Goal: Share content: Share content

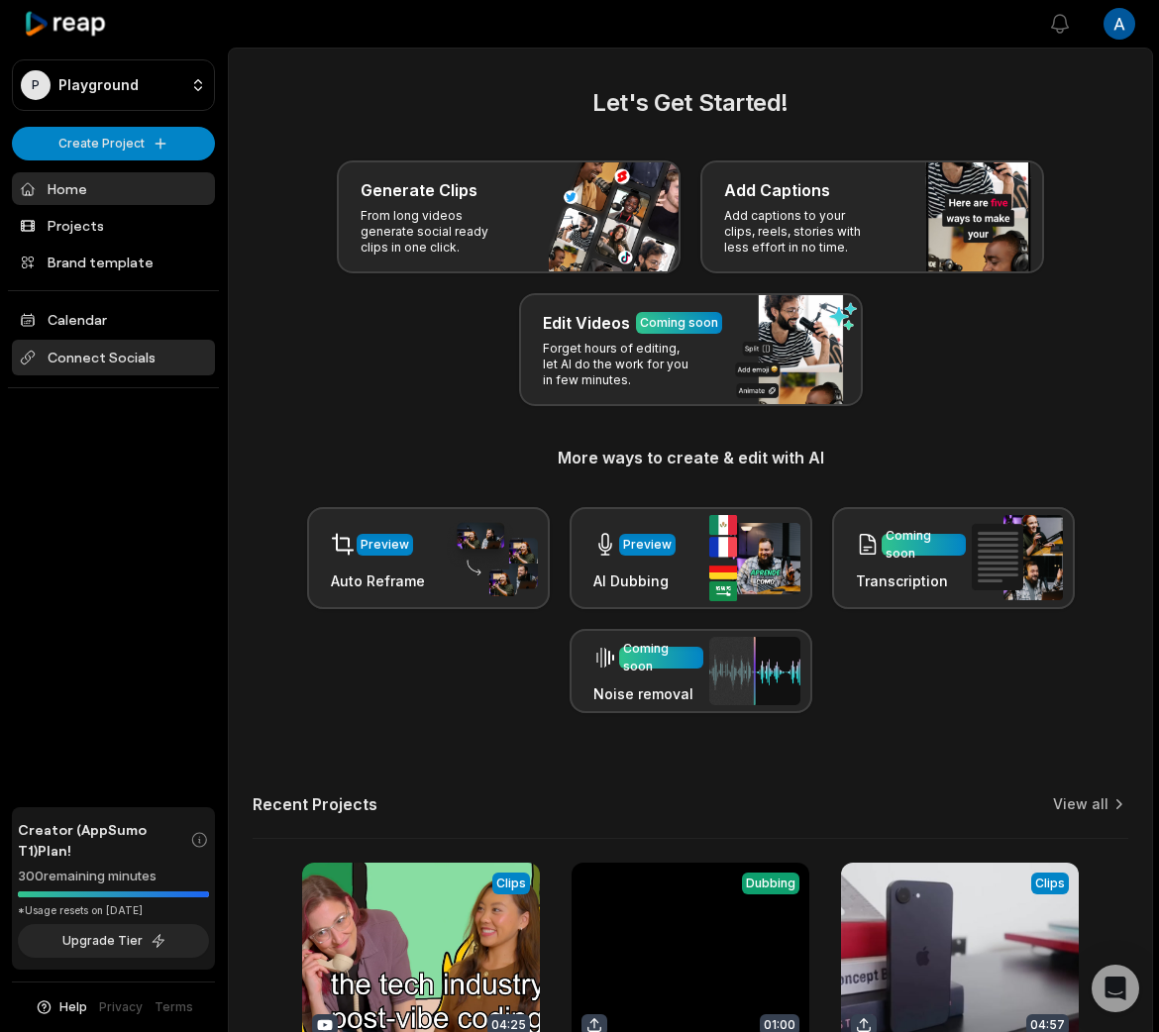
click at [127, 371] on span "Connect Socials" at bounding box center [113, 358] width 203 height 36
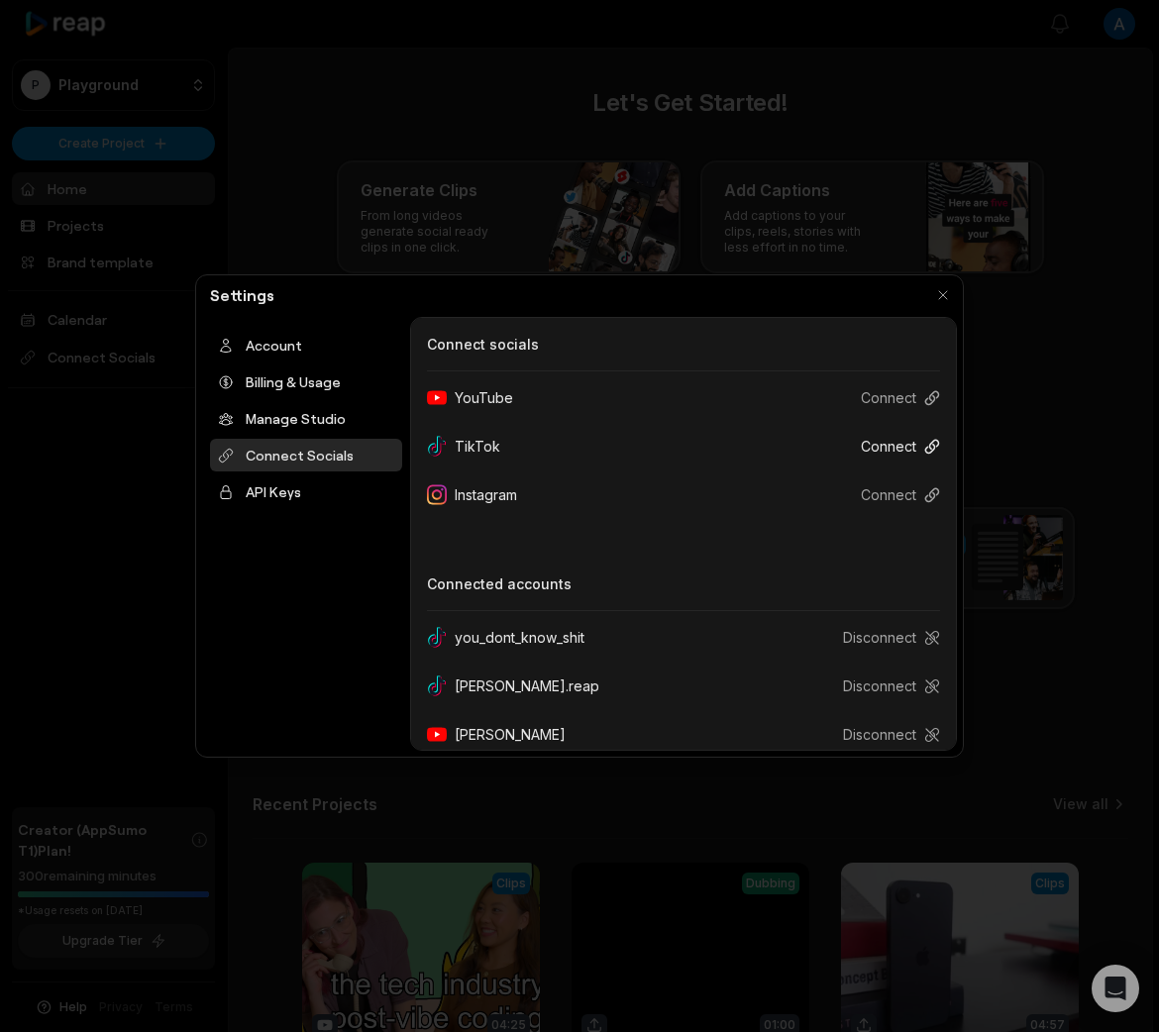
click at [882, 450] on button "Connect" at bounding box center [892, 446] width 95 height 37
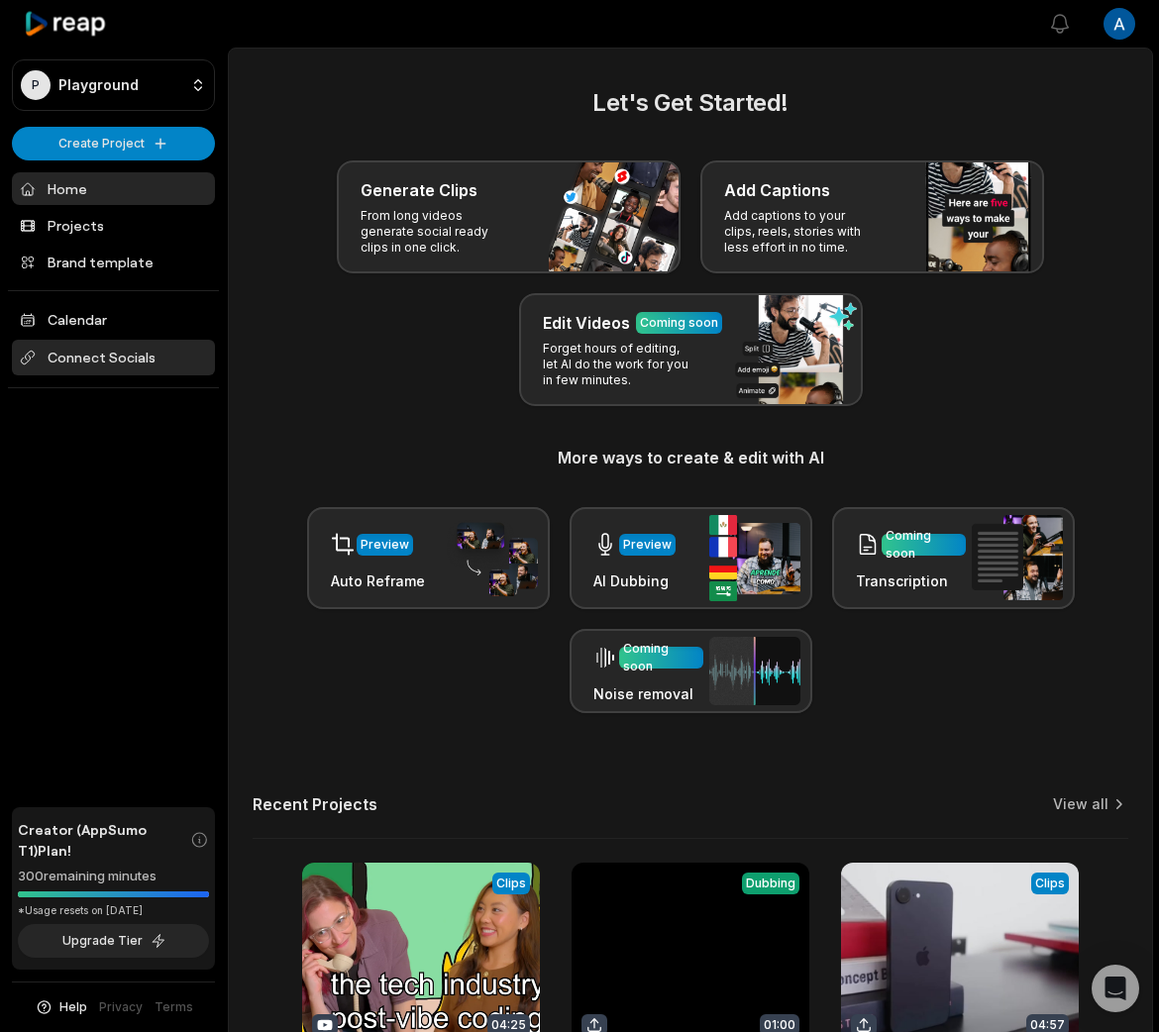
click at [141, 371] on span "Connect Socials" at bounding box center [113, 358] width 203 height 36
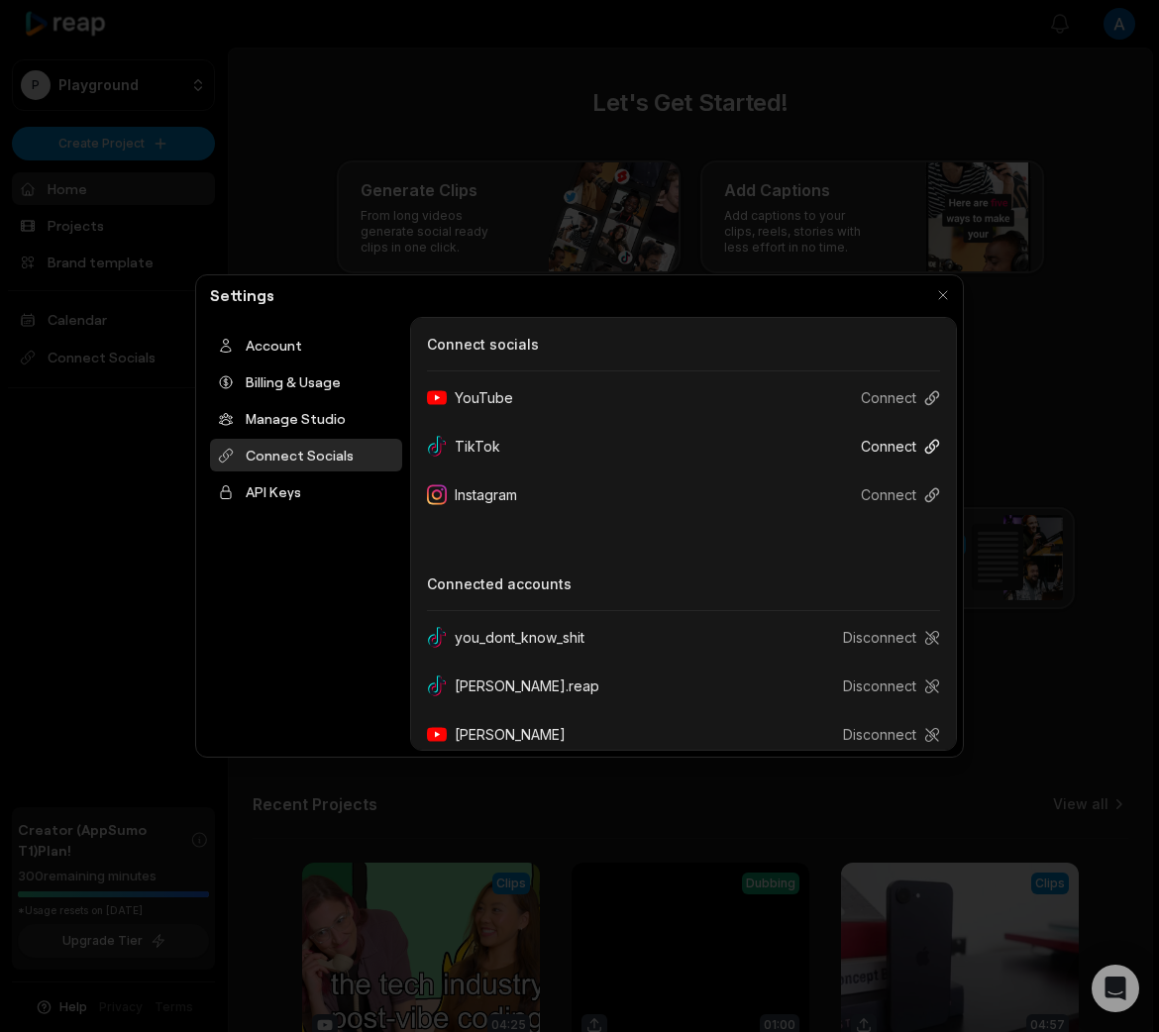
click at [882, 446] on button "Connect" at bounding box center [892, 446] width 95 height 37
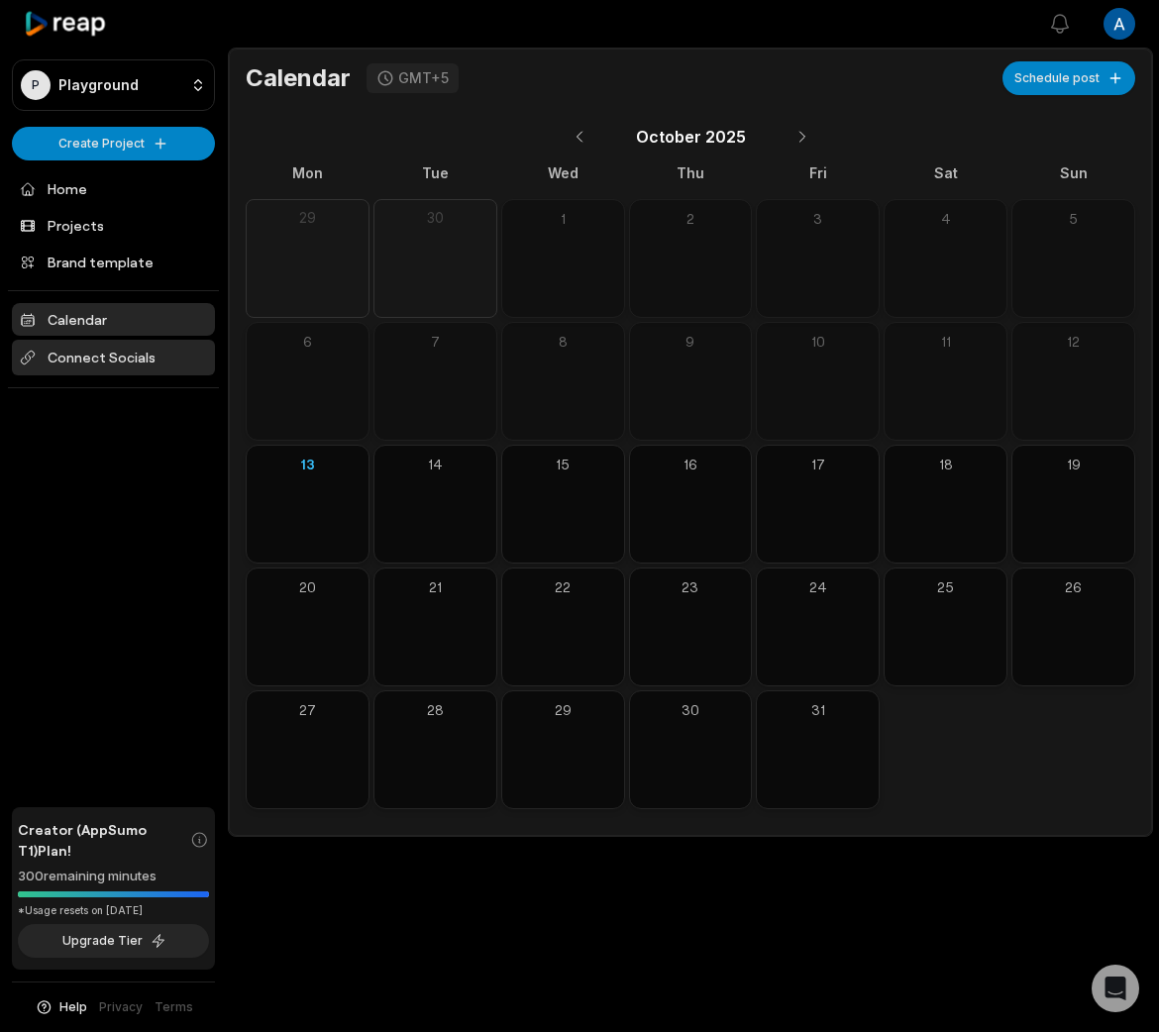
click at [110, 367] on span "Connect Socials" at bounding box center [113, 358] width 203 height 36
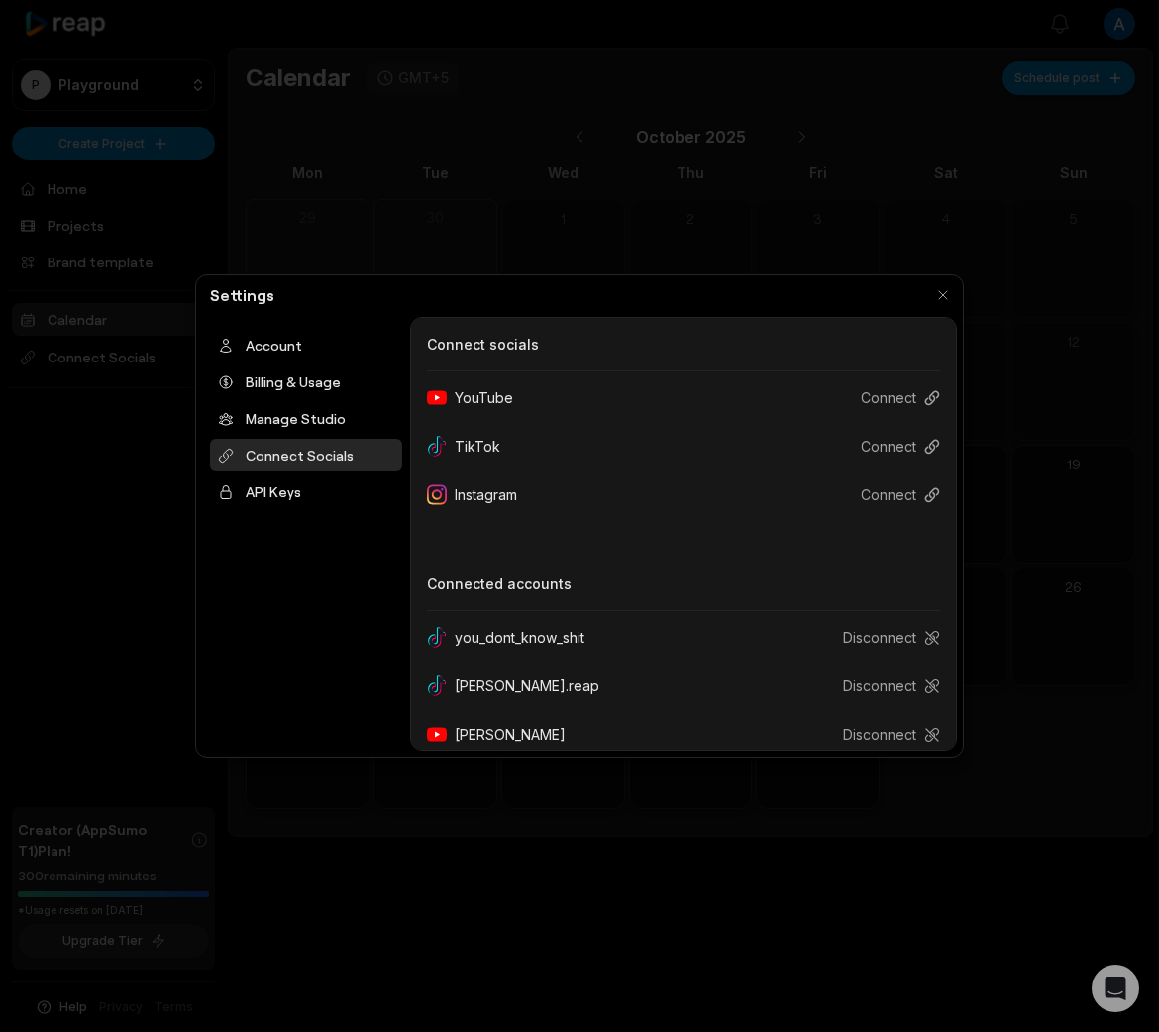
scroll to position [116, 0]
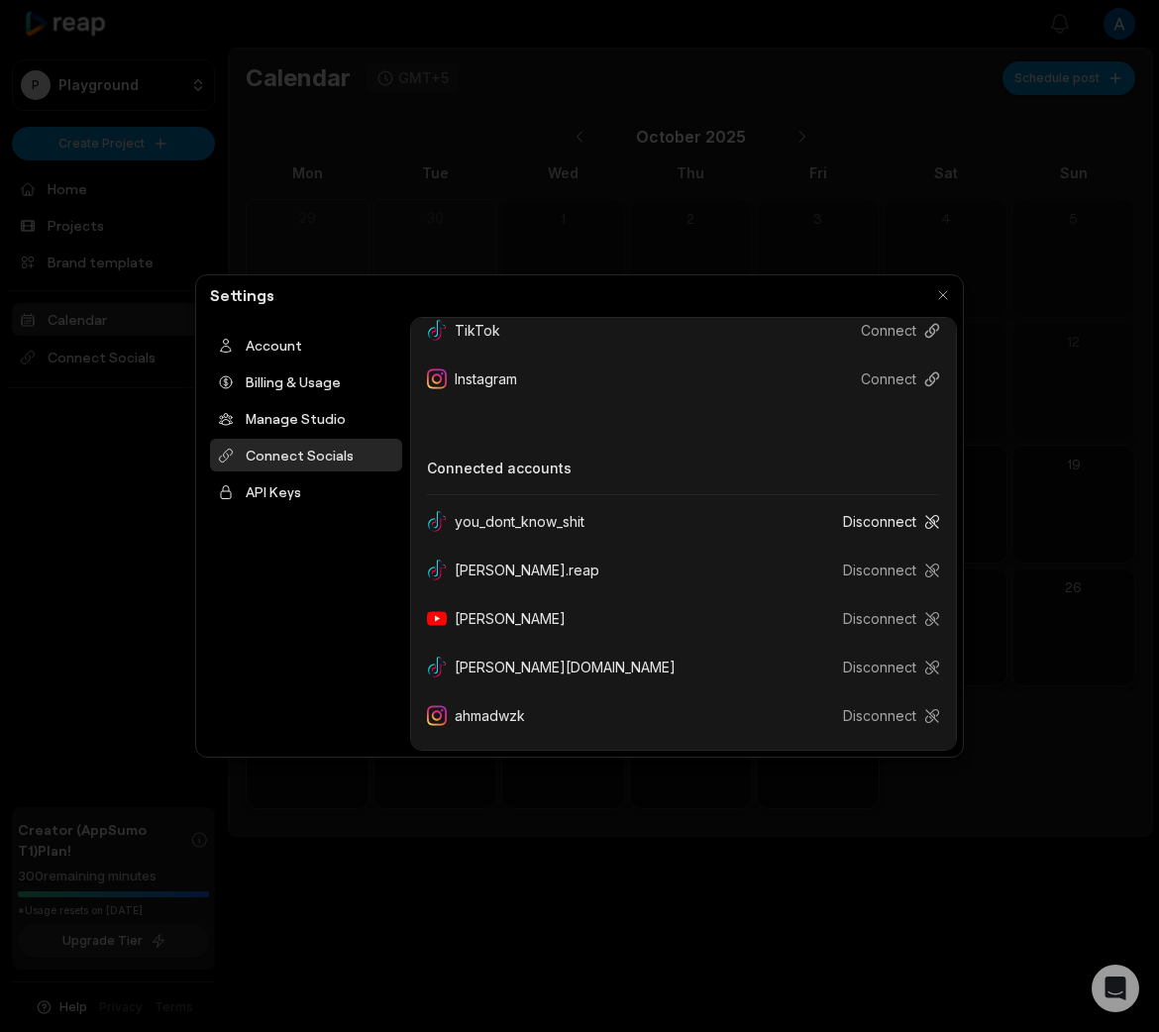
click at [880, 519] on button "Disconnect" at bounding box center [883, 521] width 113 height 37
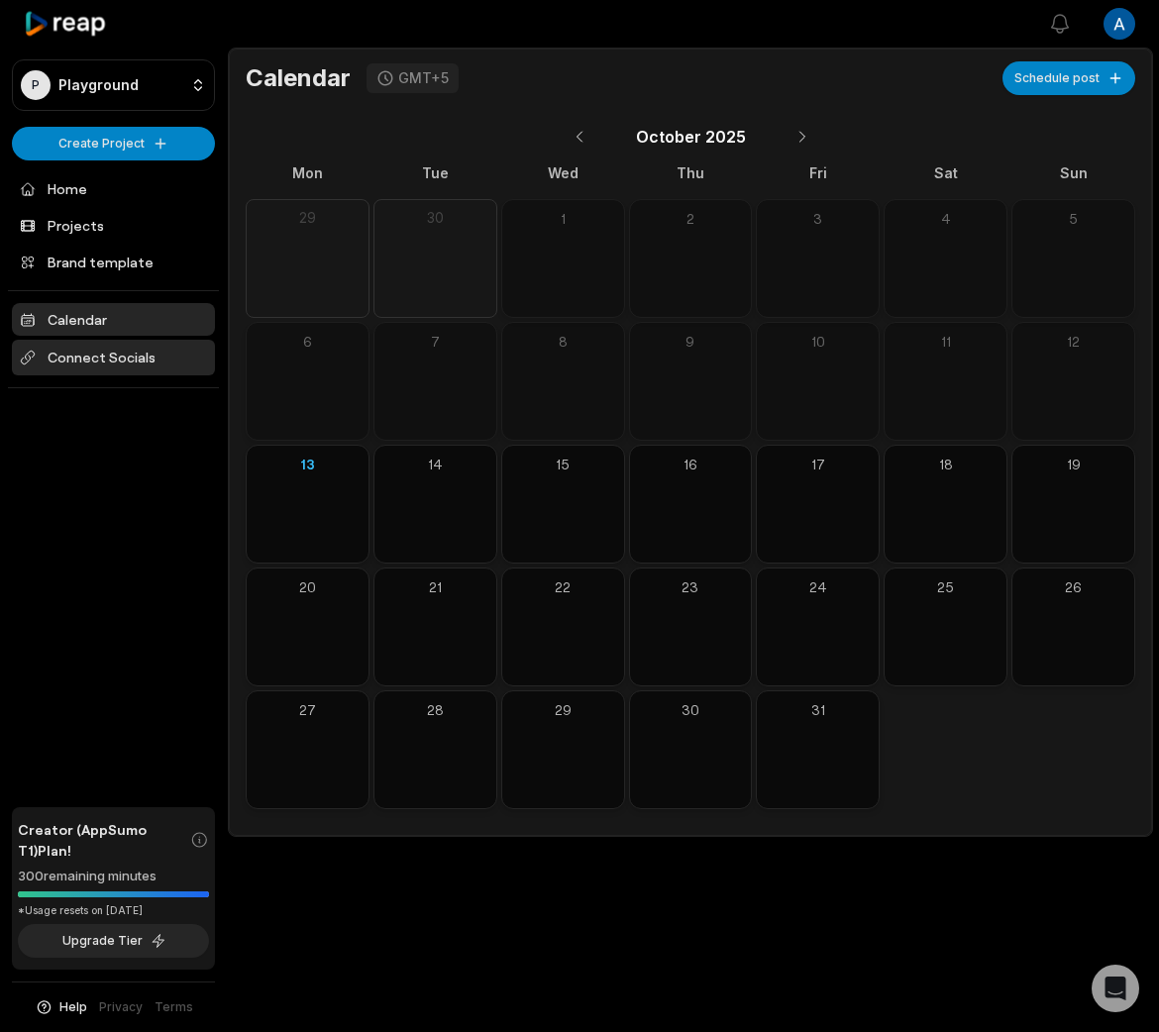
click at [132, 356] on span "Connect Socials" at bounding box center [113, 358] width 203 height 36
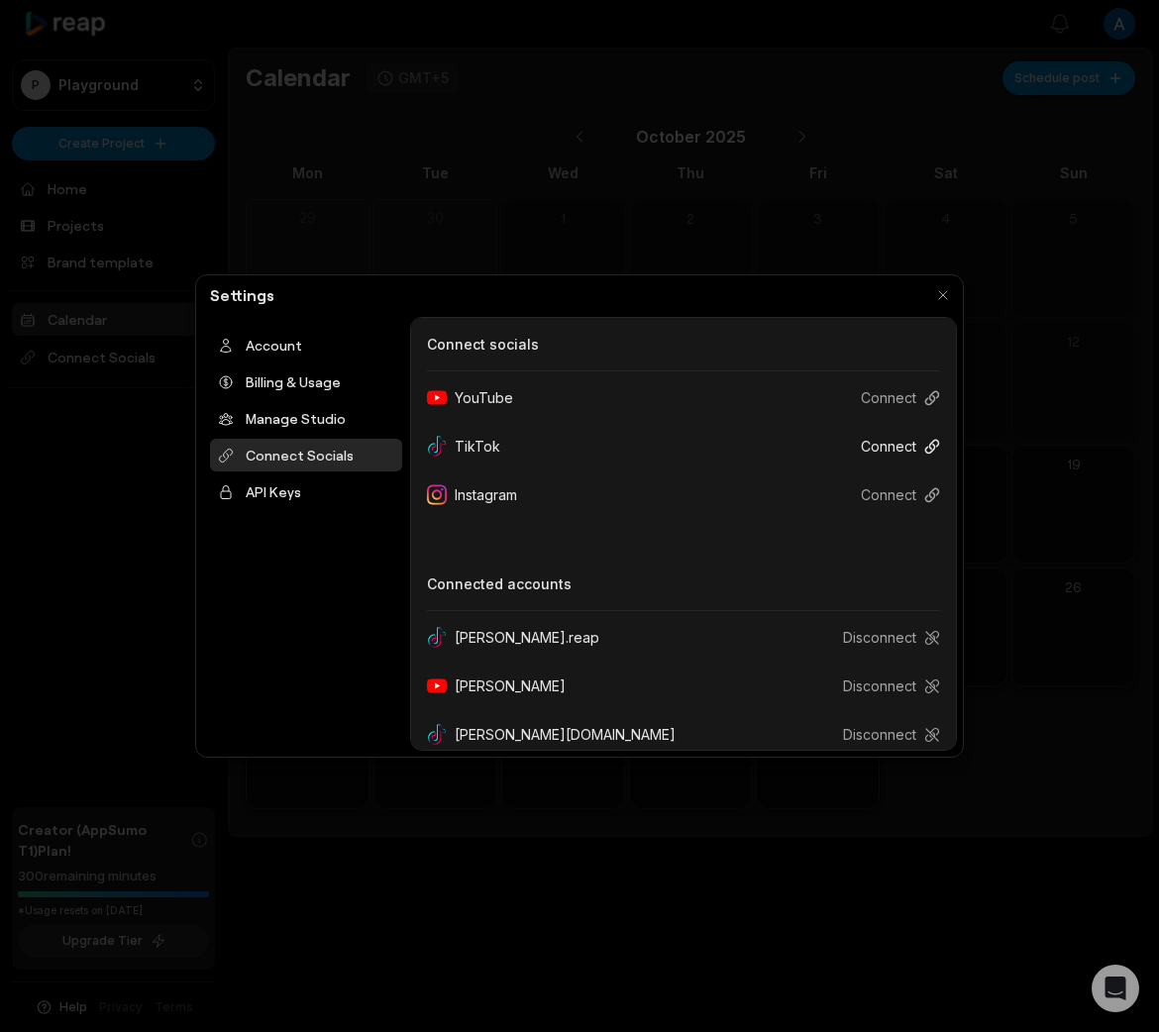
click at [895, 439] on button "Connect" at bounding box center [892, 446] width 95 height 37
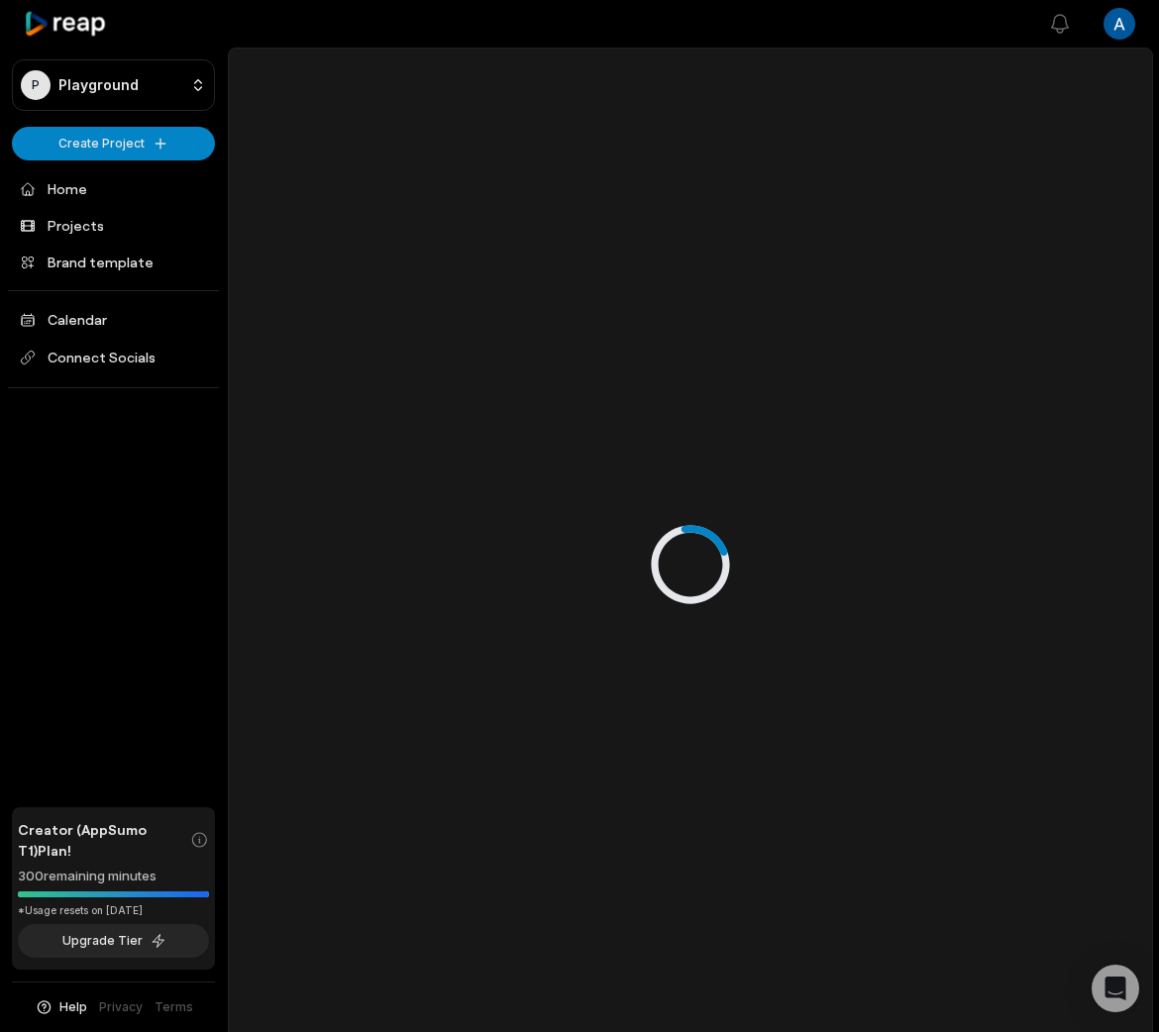
click at [914, 381] on div at bounding box center [690, 565] width 923 height 1032
click at [93, 19] on icon at bounding box center [66, 24] width 84 height 27
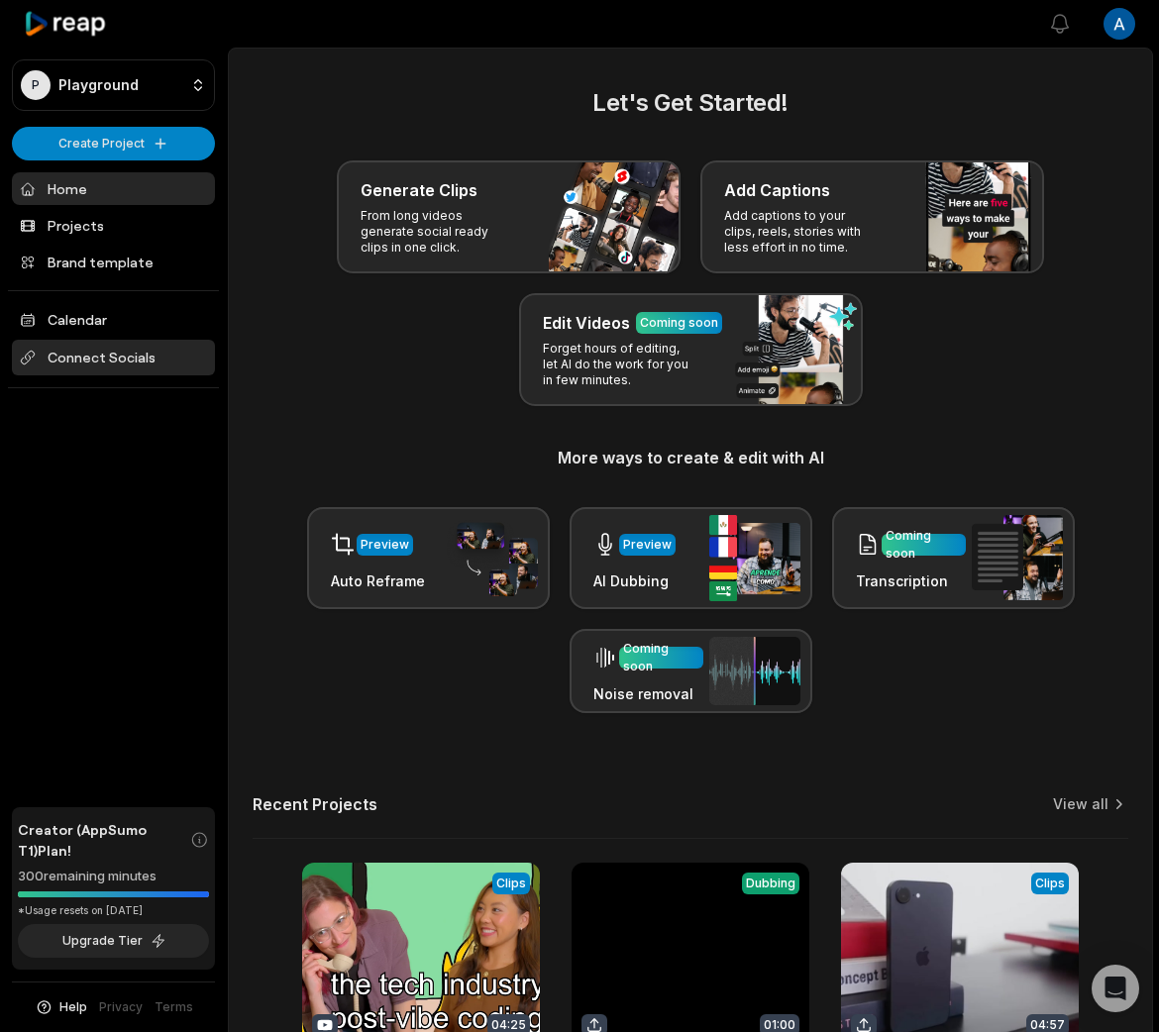
click at [163, 356] on span "Connect Socials" at bounding box center [113, 358] width 203 height 36
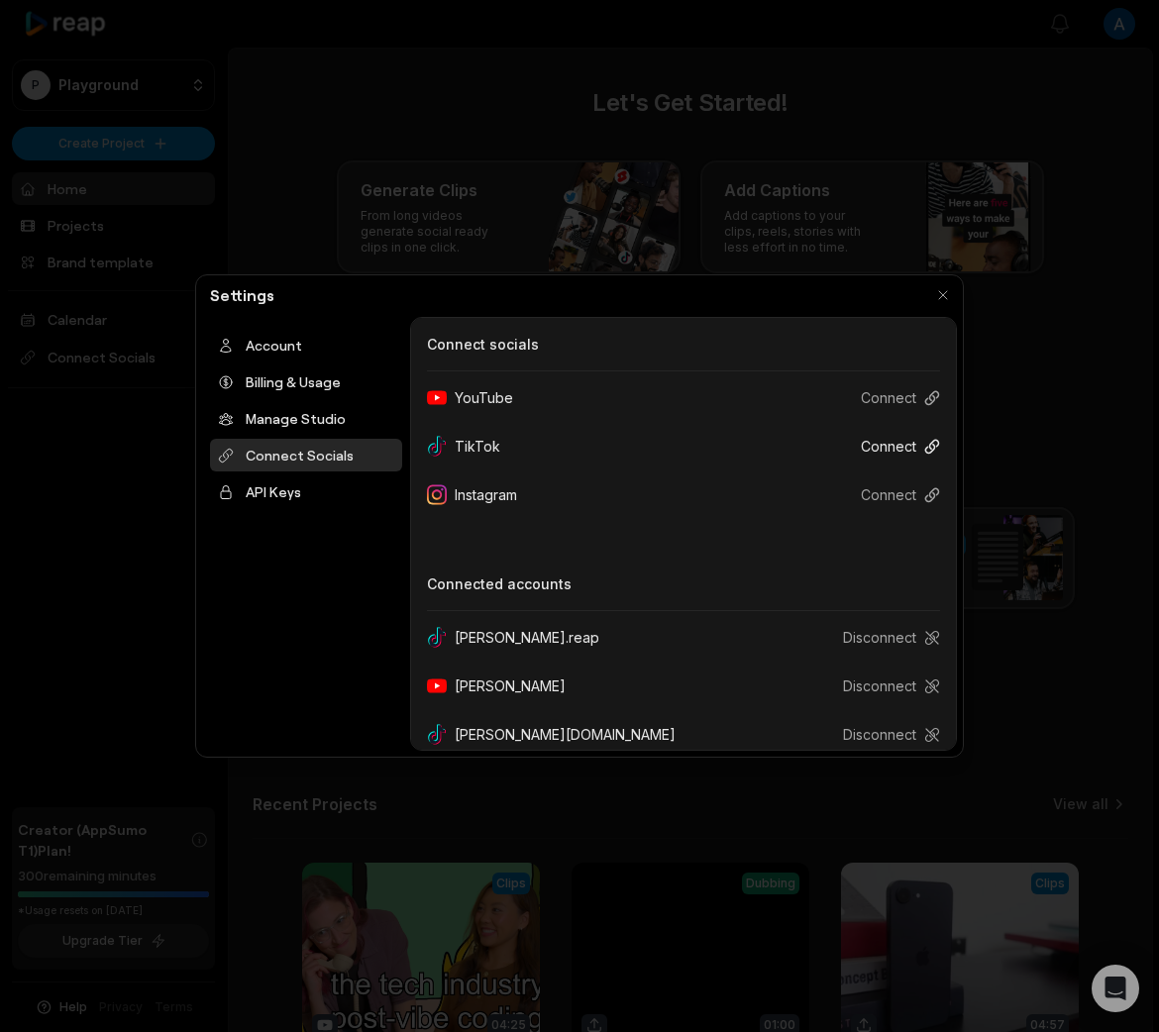
click at [895, 437] on button "Connect" at bounding box center [892, 446] width 95 height 37
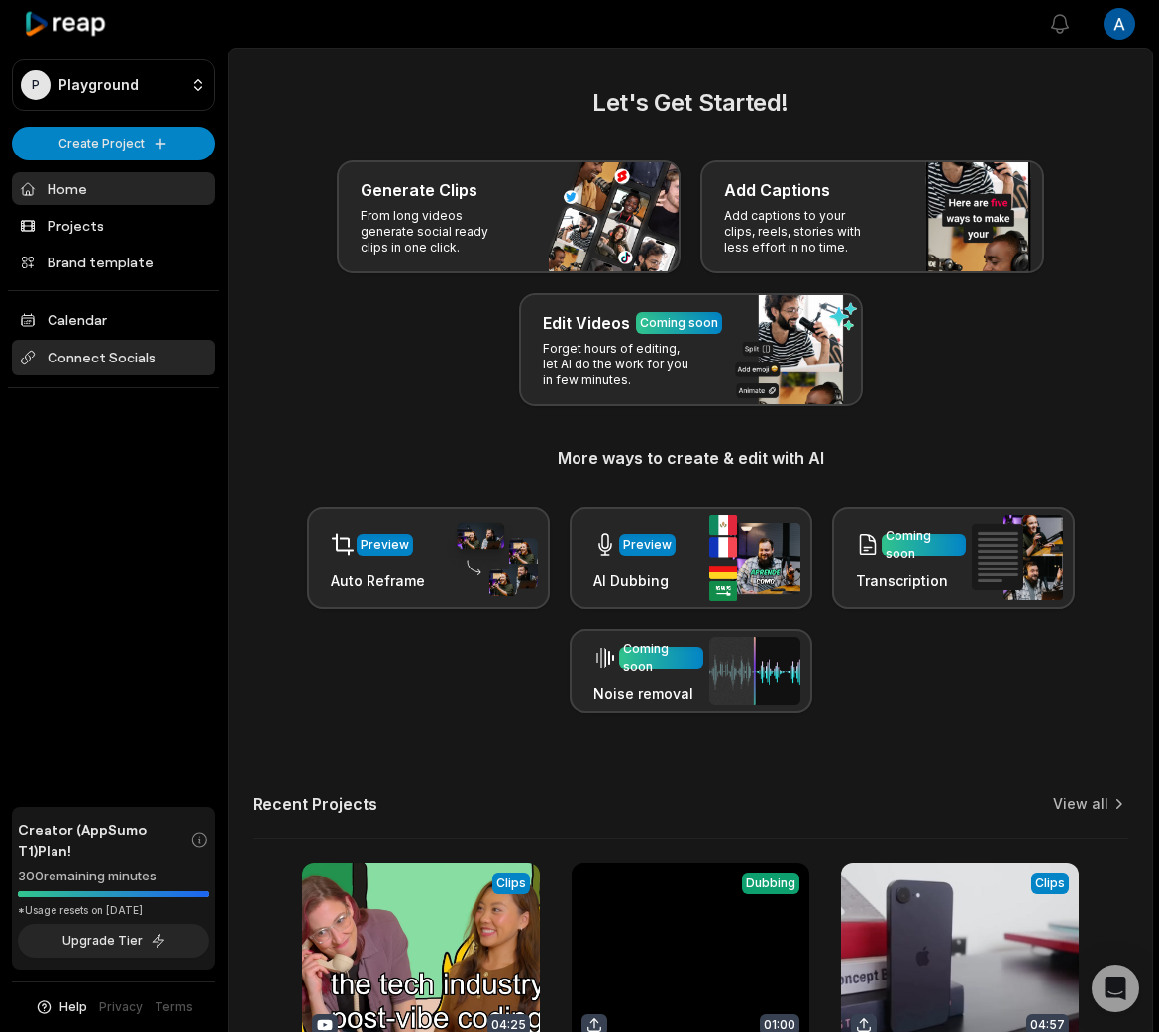
click at [156, 363] on span "Connect Socials" at bounding box center [113, 358] width 203 height 36
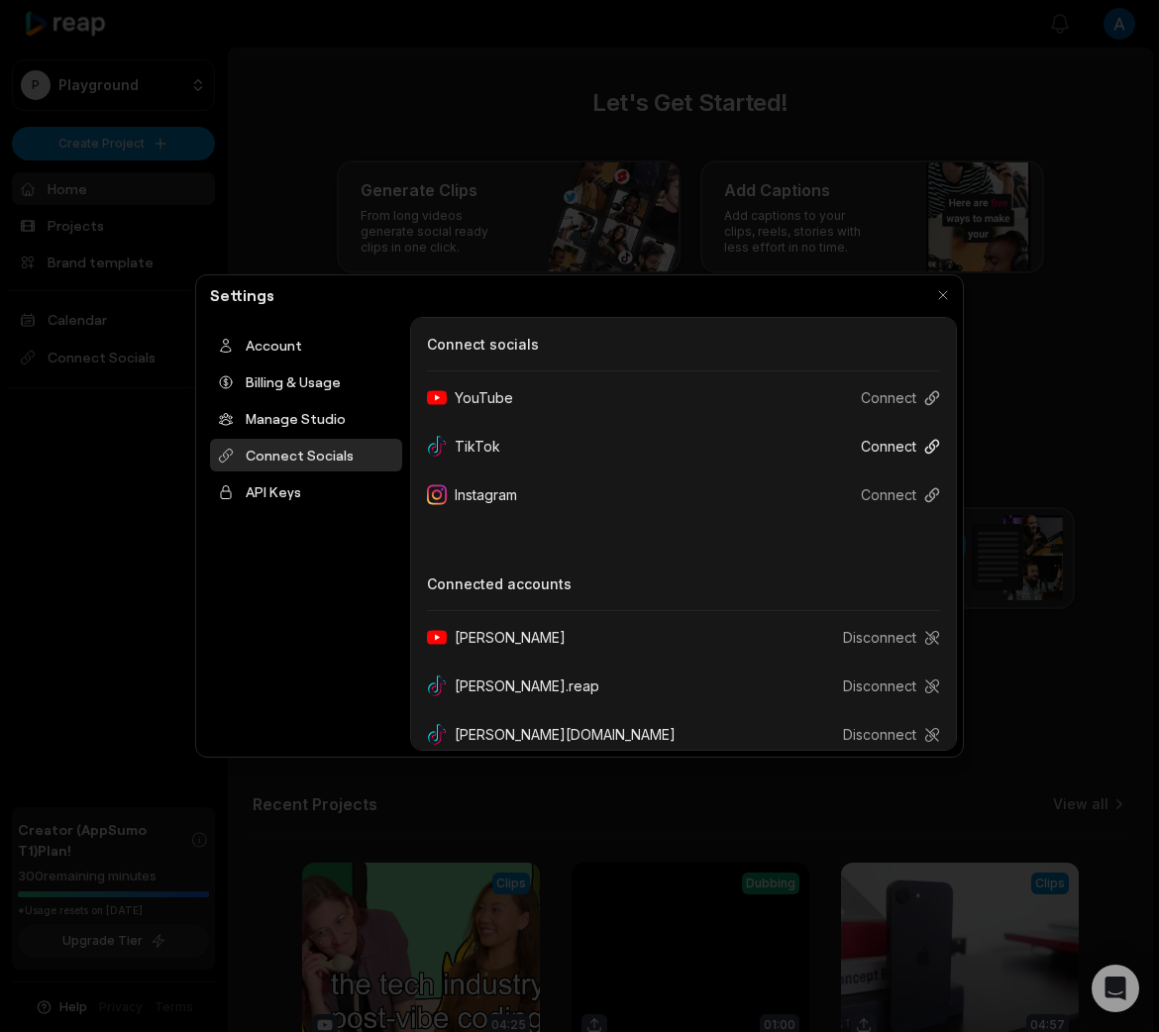
click at [879, 443] on button "Connect" at bounding box center [892, 446] width 95 height 37
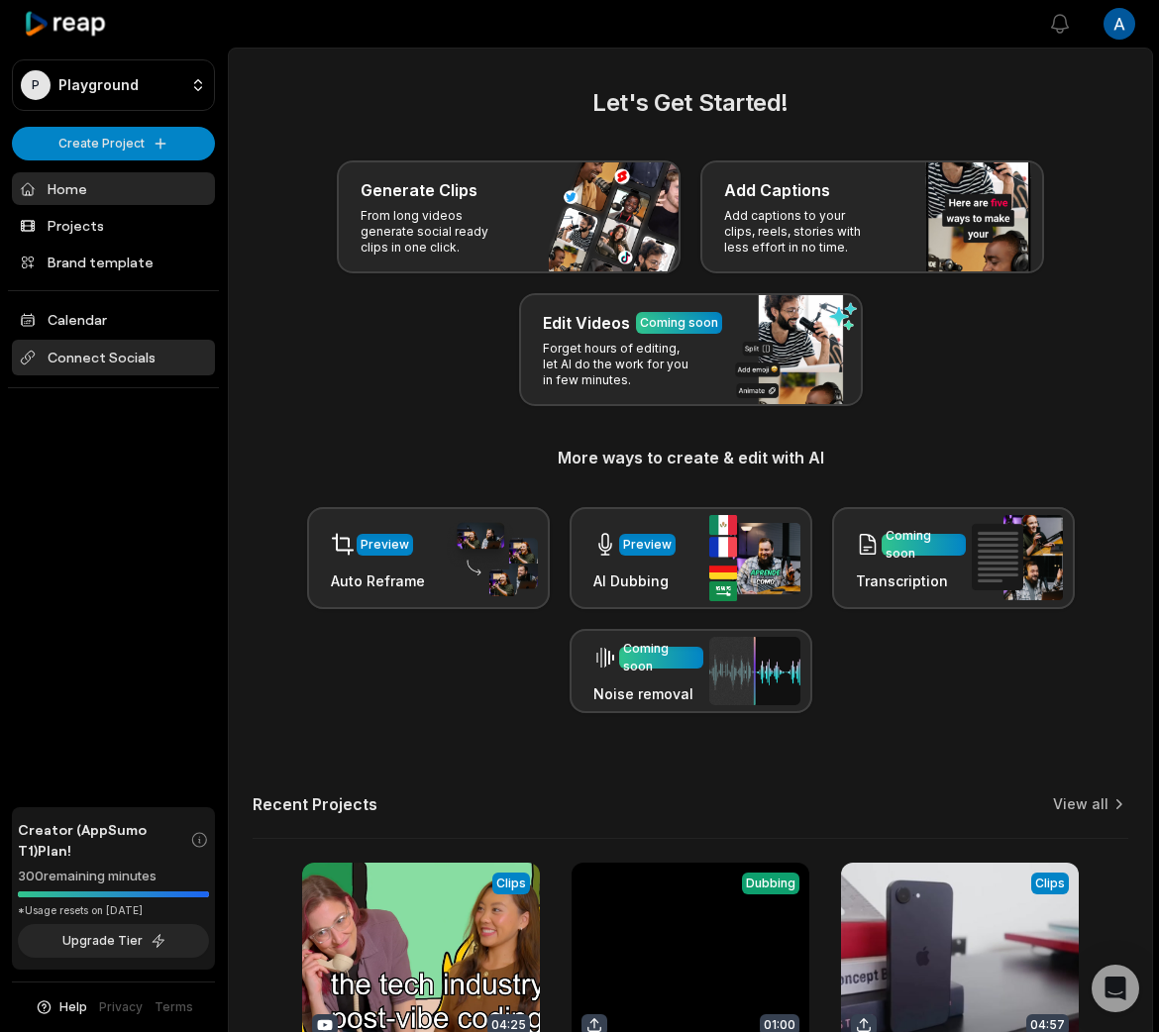
click at [117, 354] on span "Connect Socials" at bounding box center [113, 358] width 203 height 36
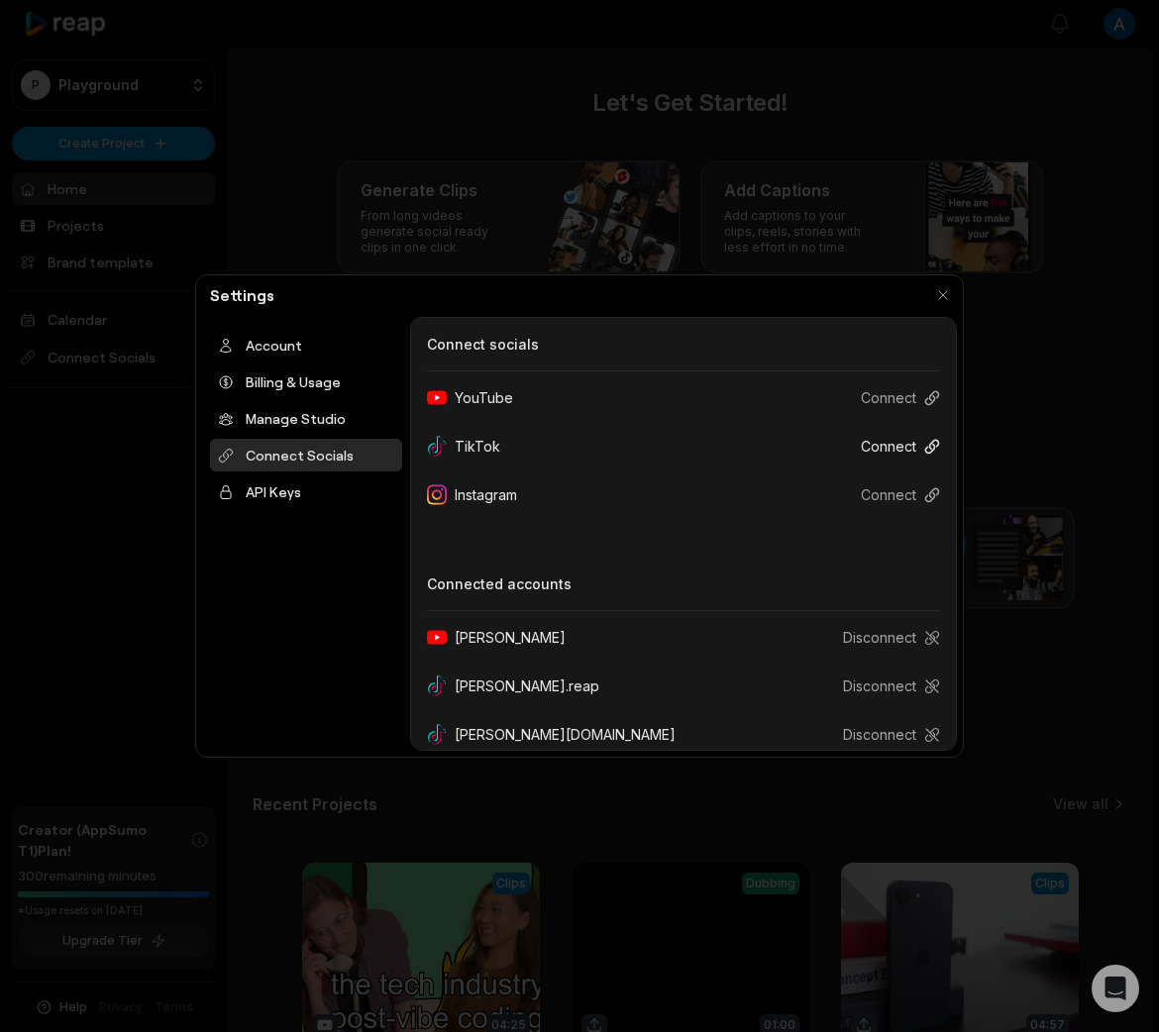
click at [889, 448] on button "Connect" at bounding box center [892, 446] width 95 height 37
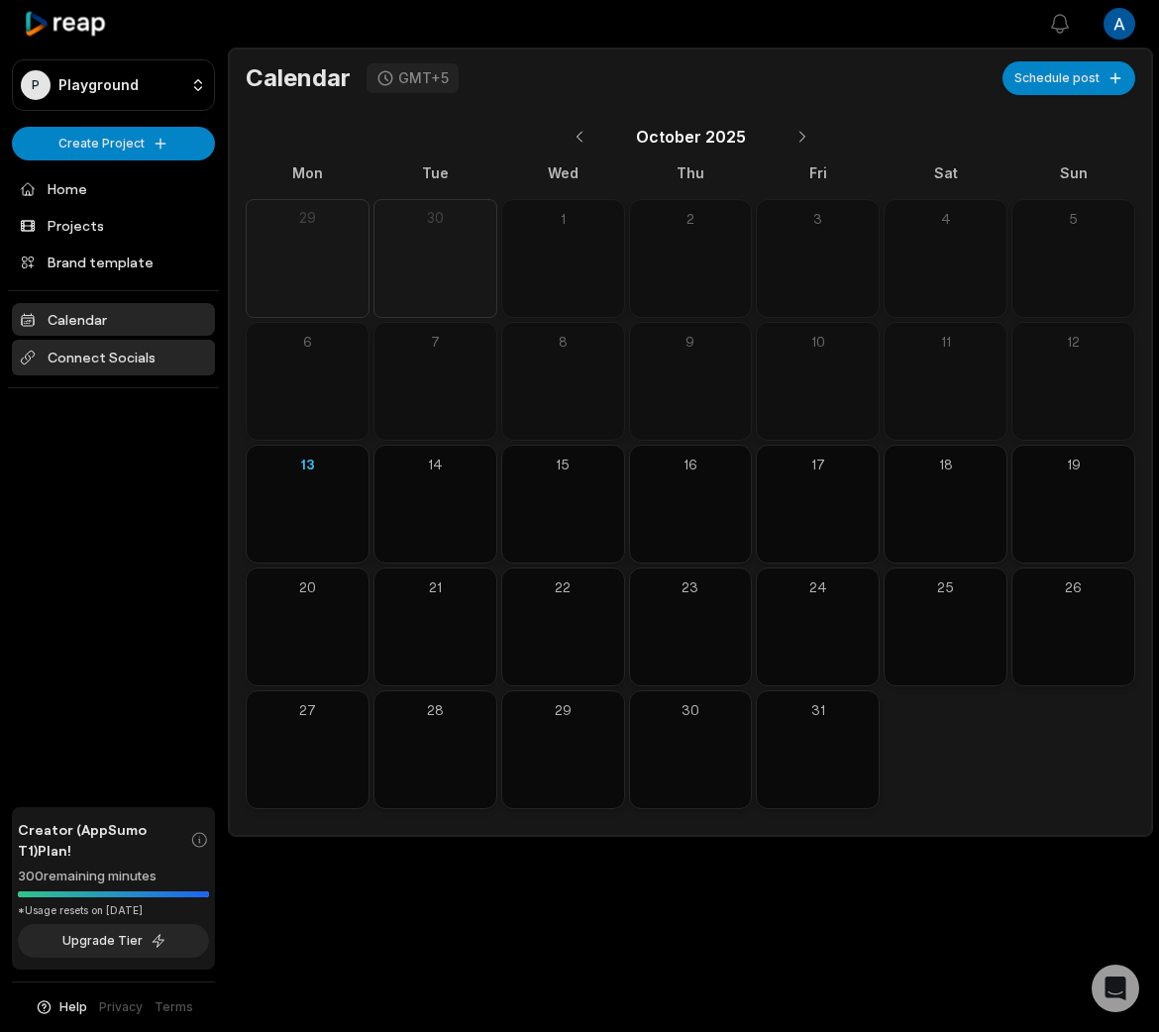
click at [131, 364] on span "Connect Socials" at bounding box center [113, 358] width 203 height 36
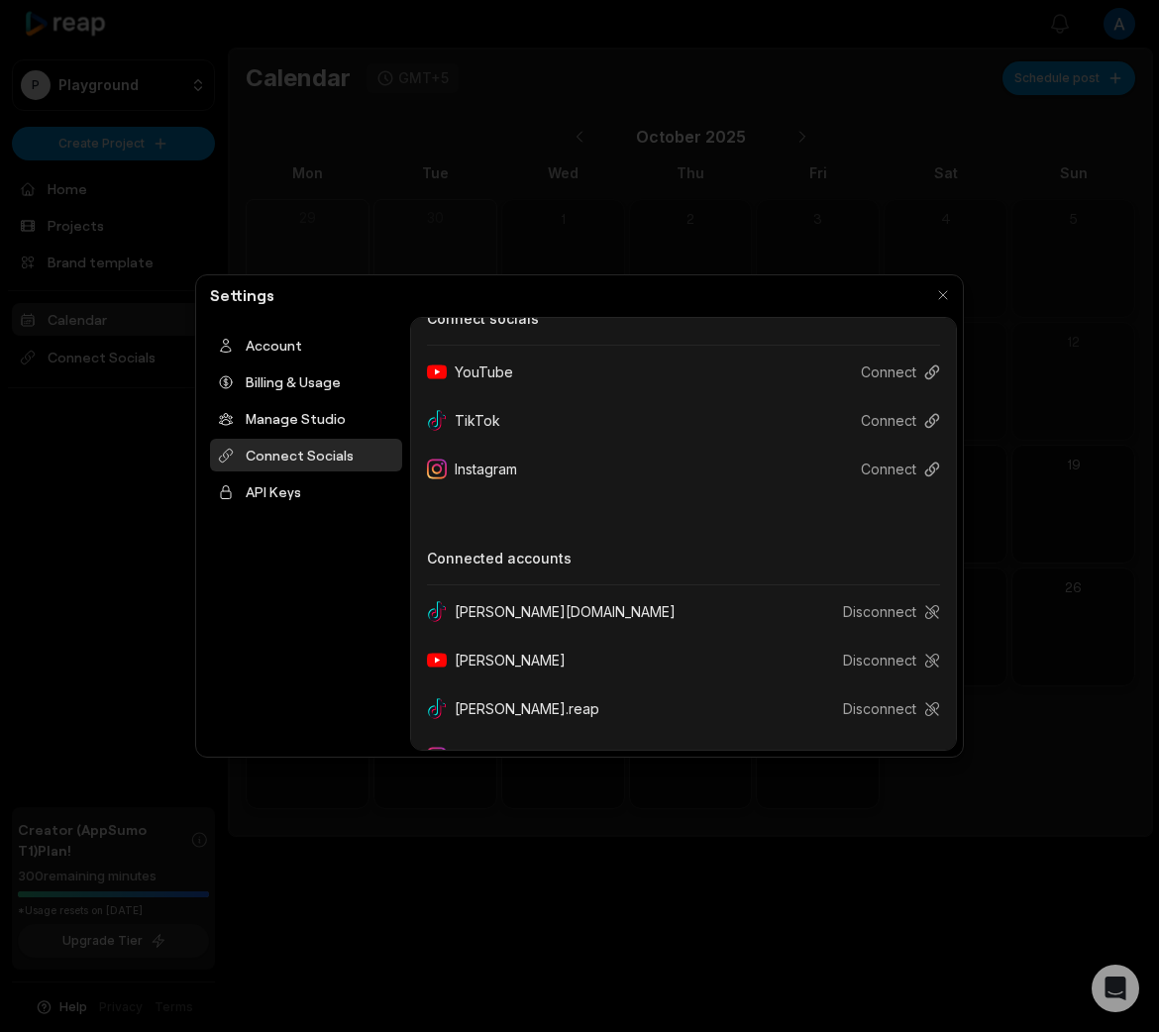
scroll to position [67, 0]
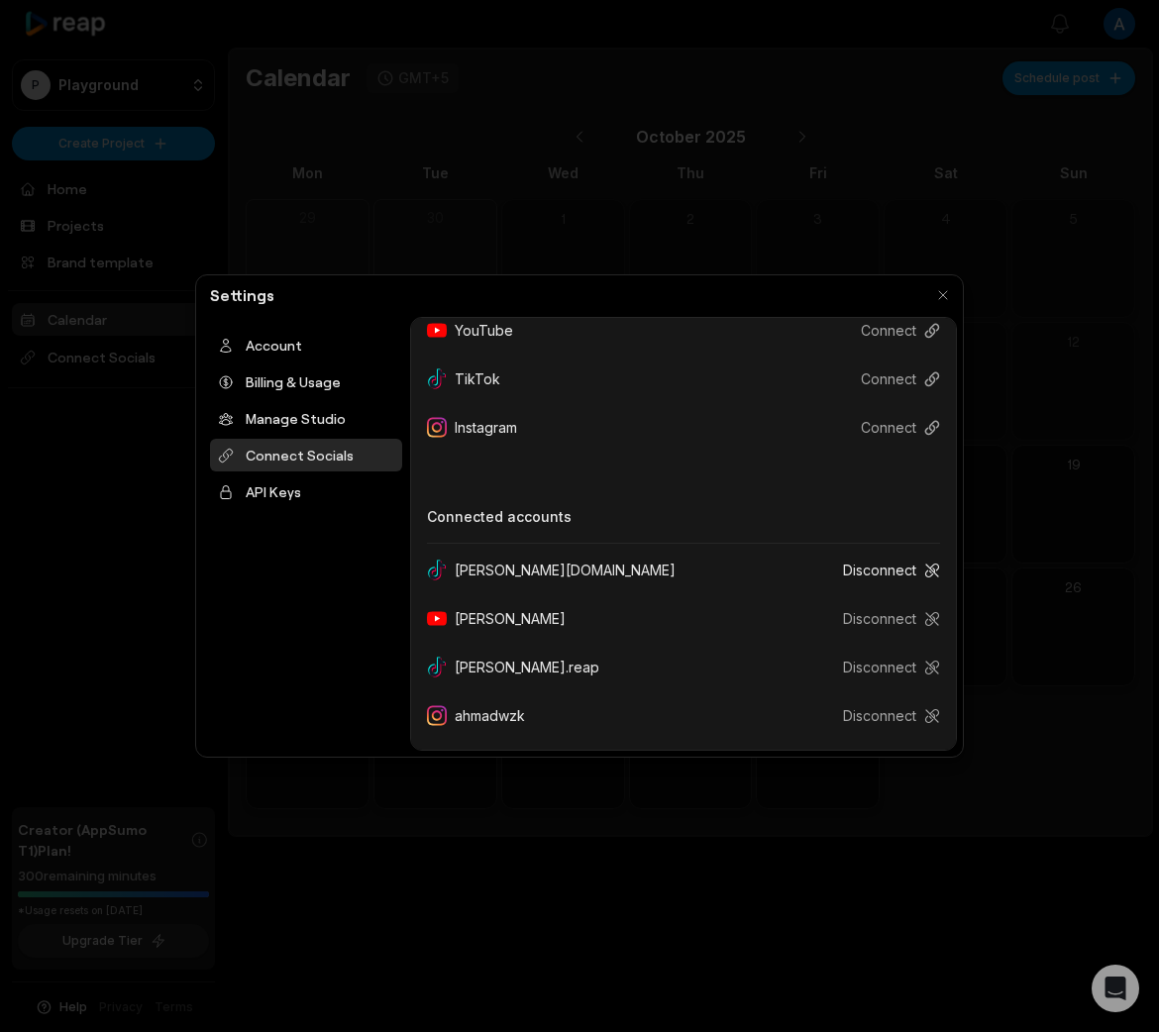
click at [880, 566] on button "Disconnect" at bounding box center [883, 570] width 113 height 37
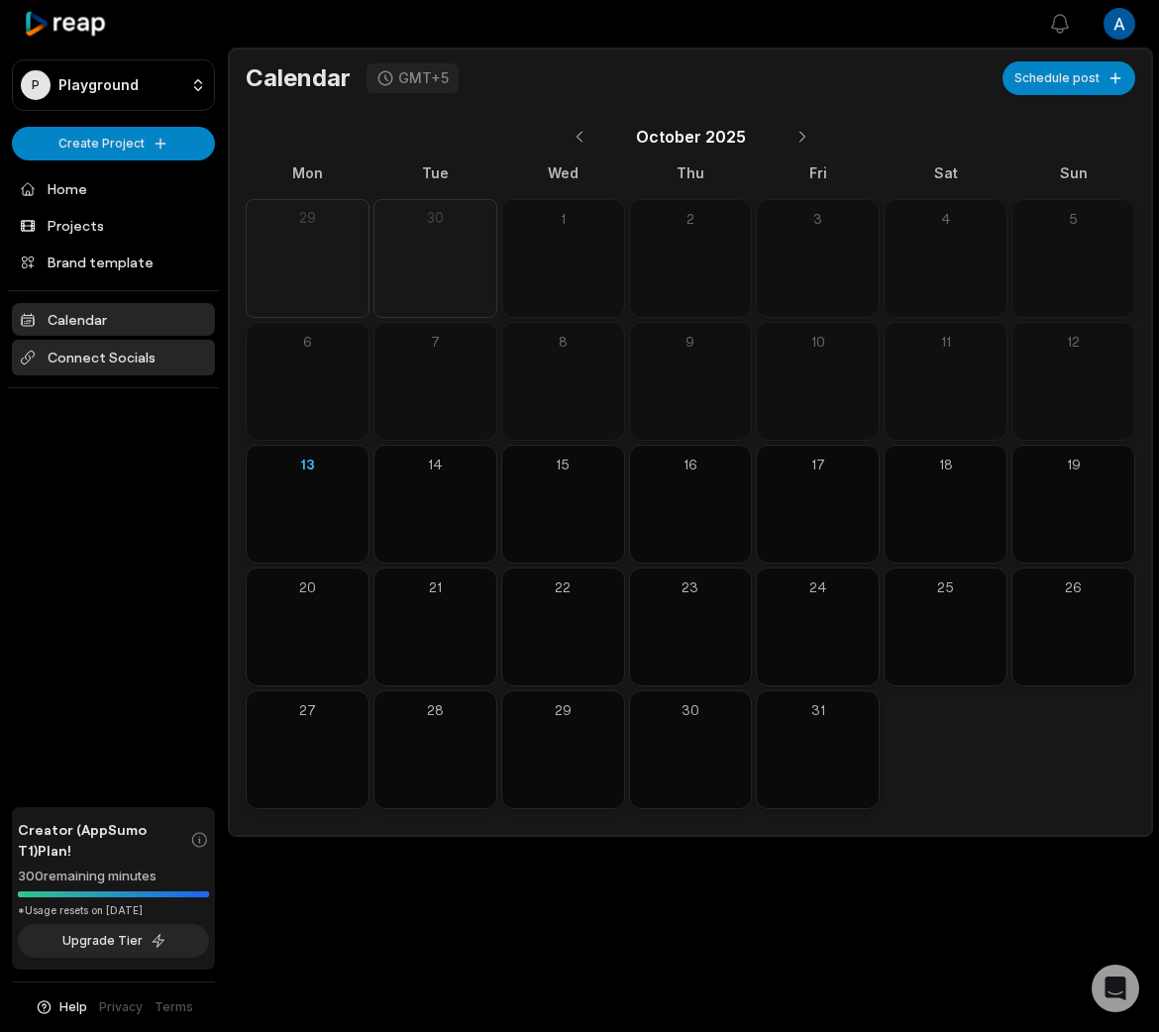
click at [144, 355] on span "Connect Socials" at bounding box center [113, 358] width 203 height 36
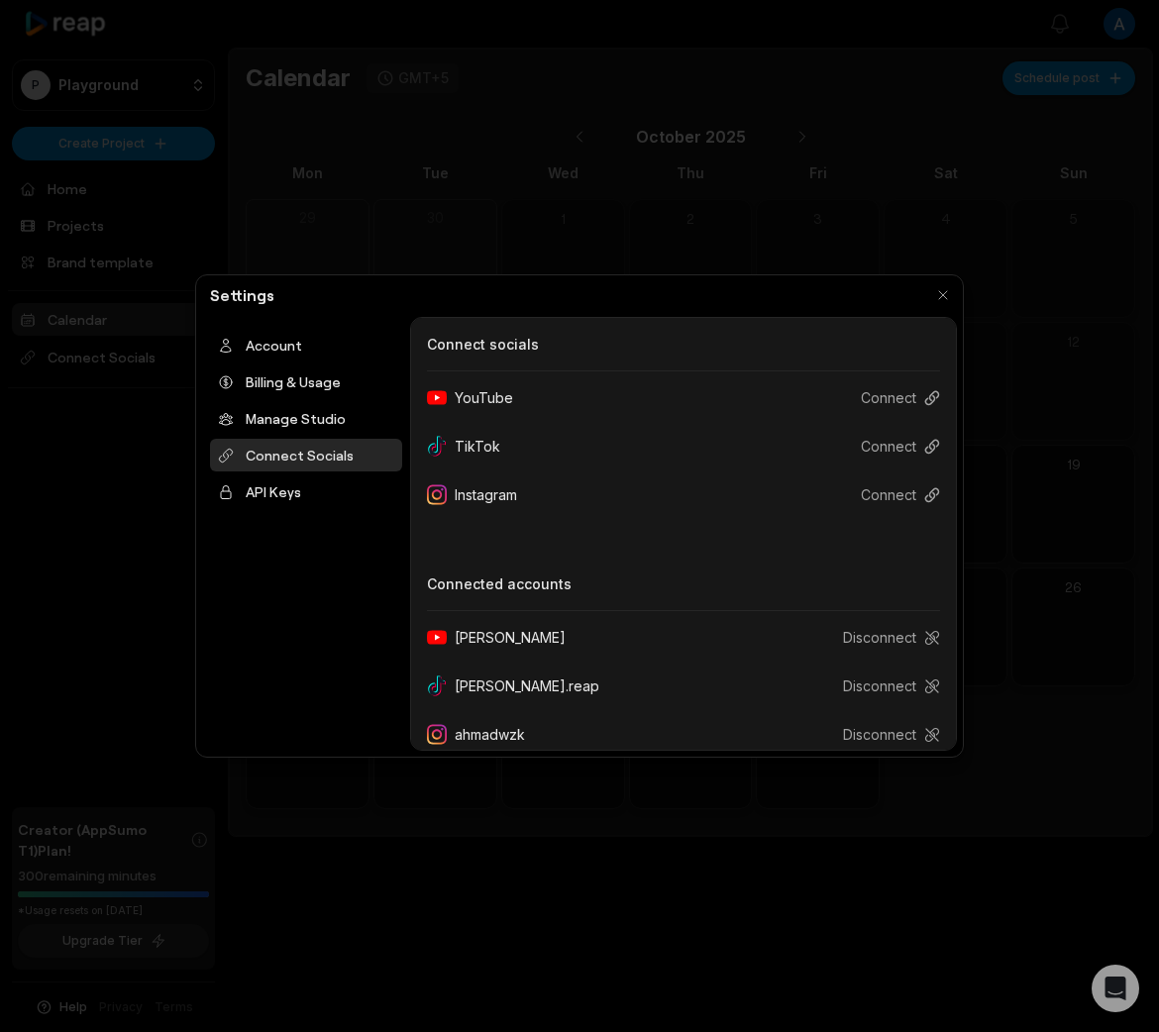
scroll to position [19, 0]
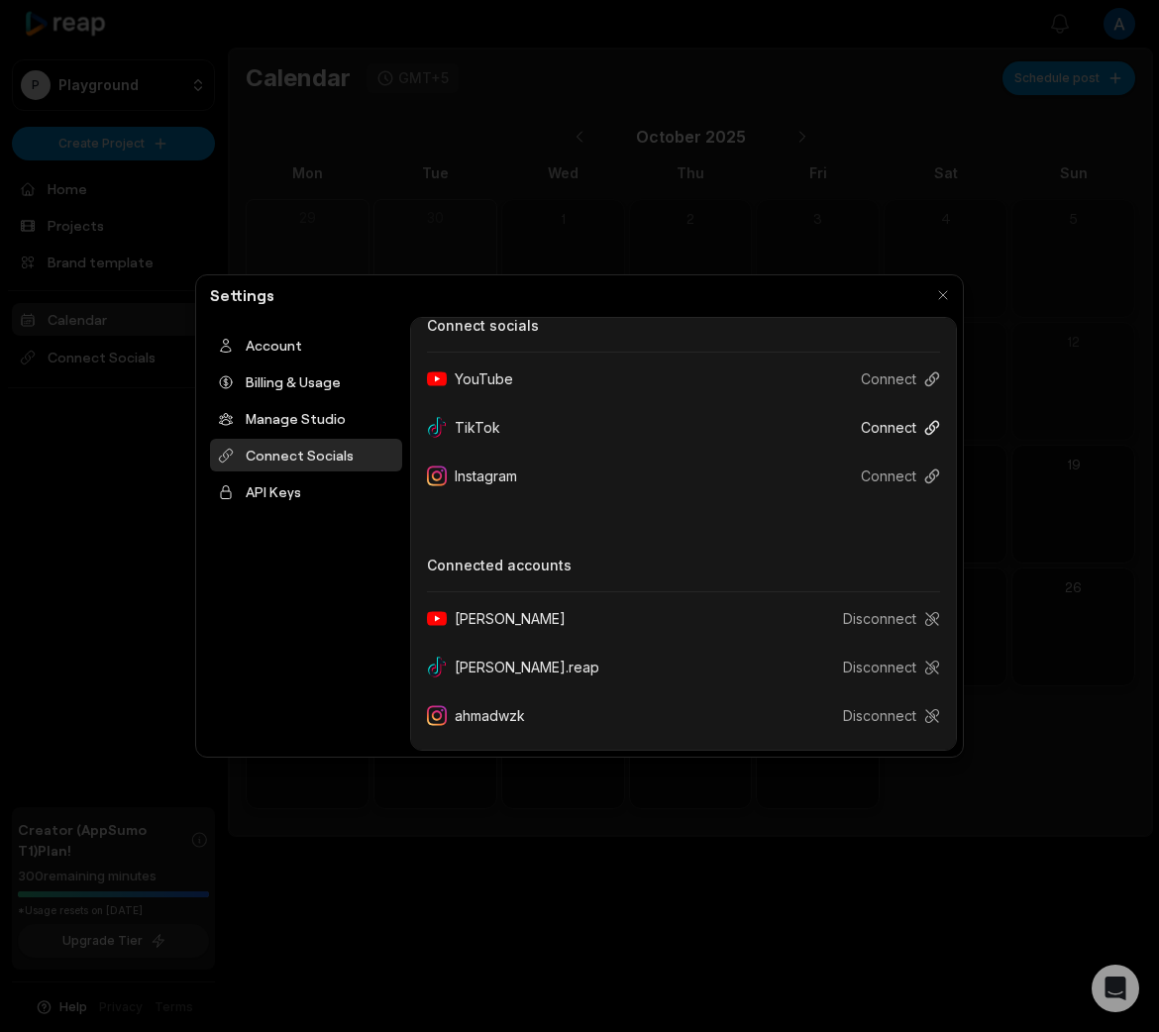
click at [906, 417] on button "Connect" at bounding box center [892, 427] width 95 height 37
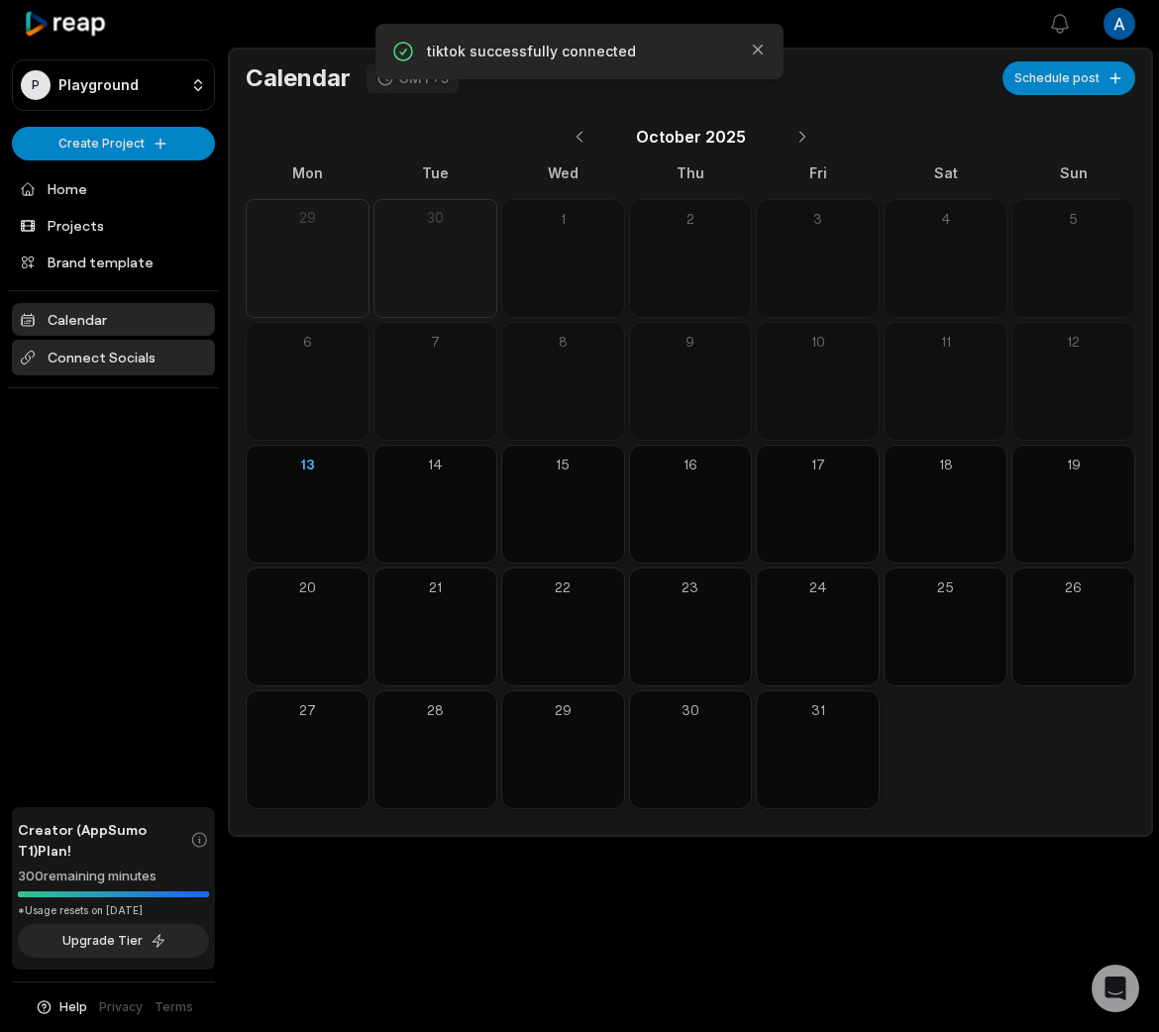
click at [136, 366] on span "Connect Socials" at bounding box center [113, 358] width 203 height 36
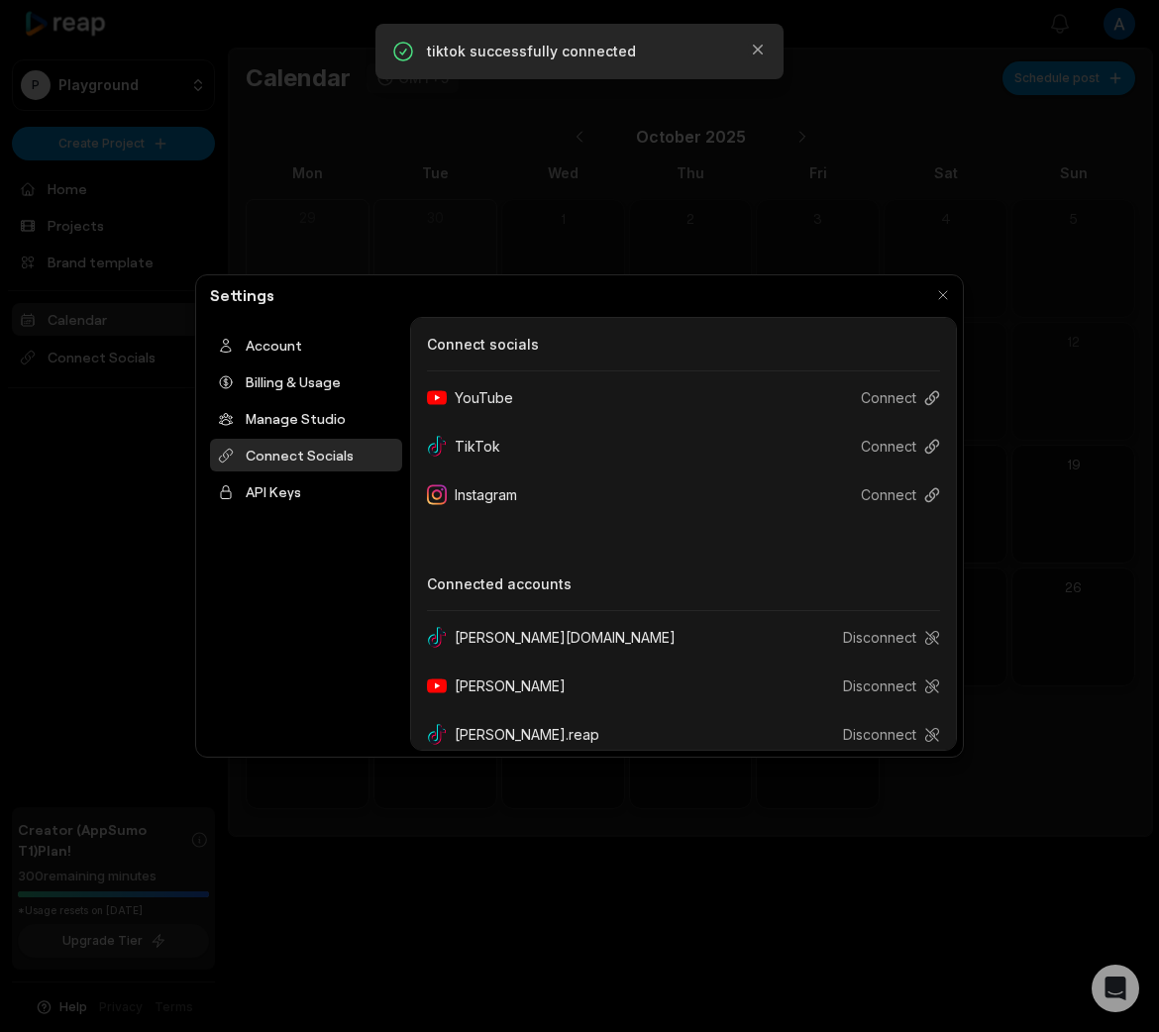
scroll to position [67, 0]
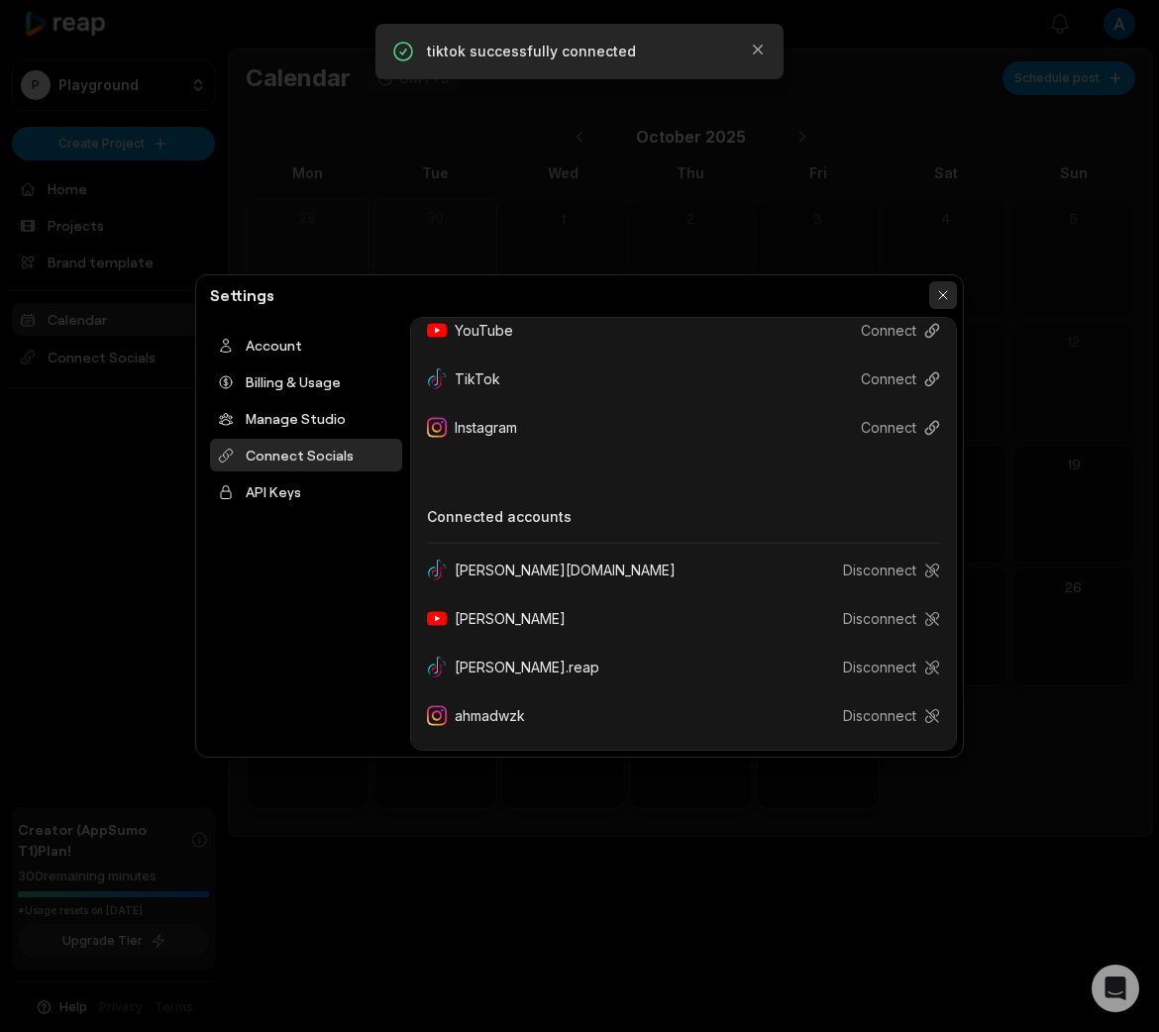
click at [941, 298] on button "button" at bounding box center [943, 295] width 28 height 28
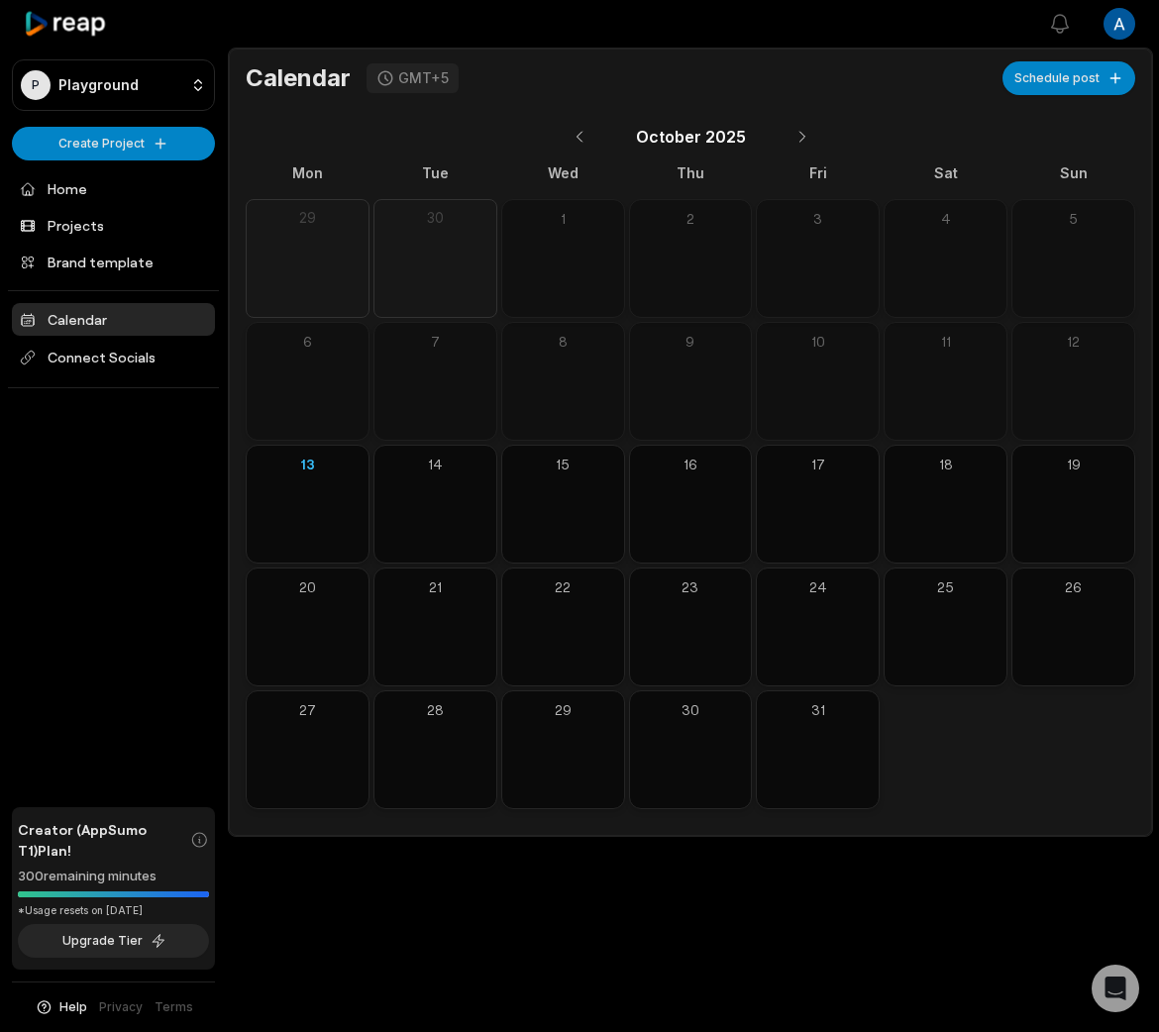
click at [99, 15] on icon at bounding box center [66, 24] width 84 height 27
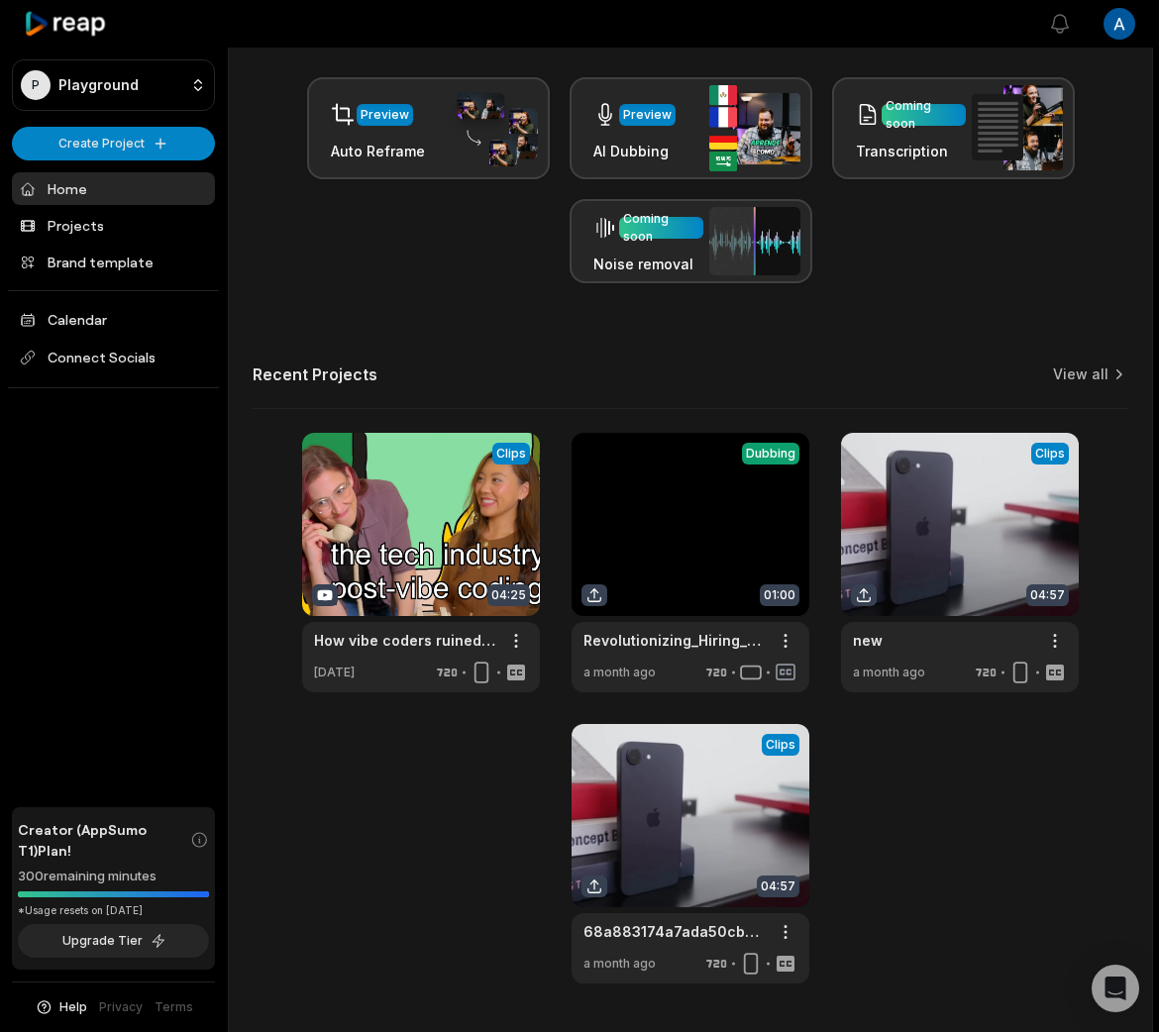
scroll to position [484, 0]
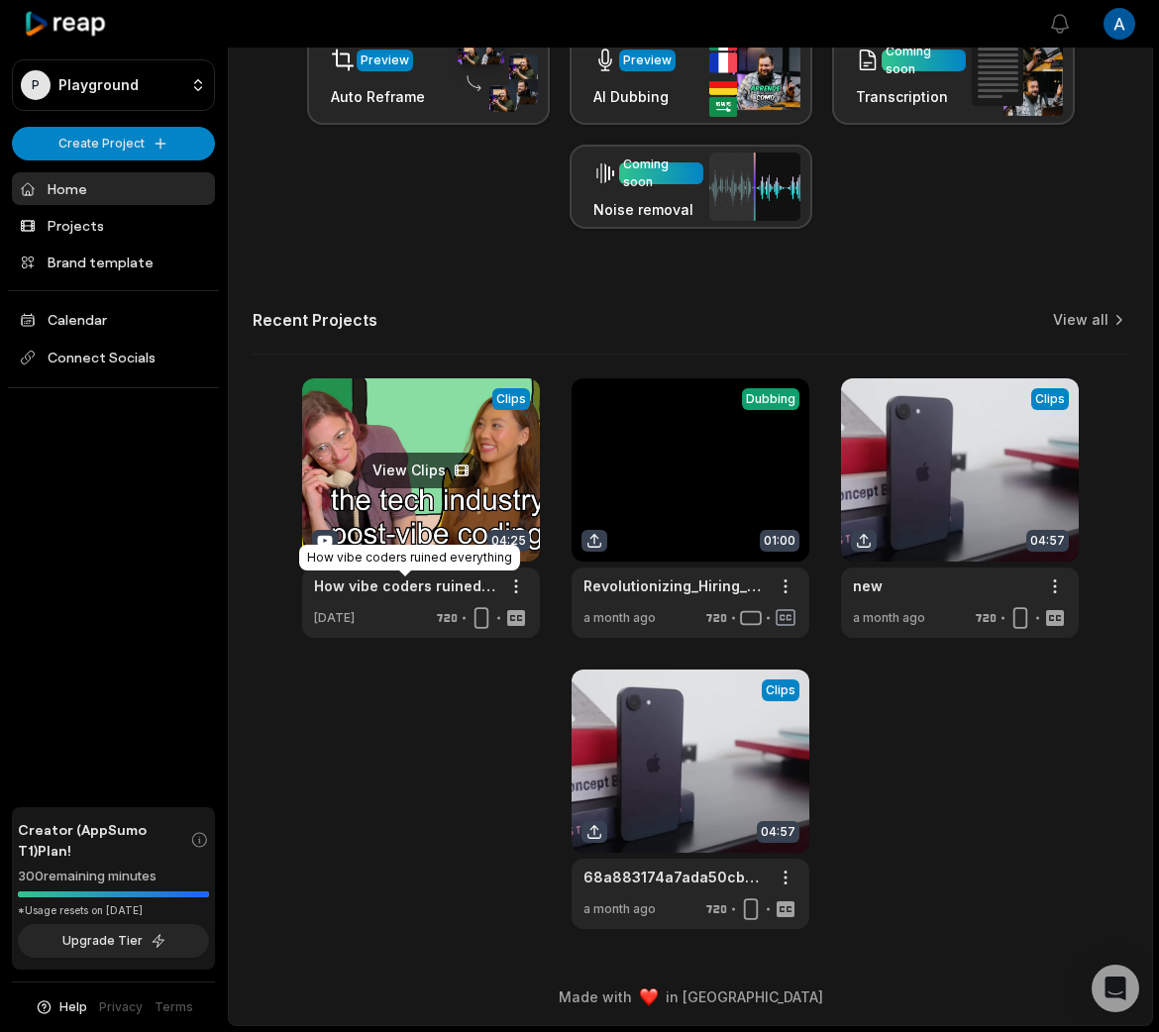
click at [367, 583] on link "How vibe coders ruined everything" at bounding box center [405, 585] width 182 height 21
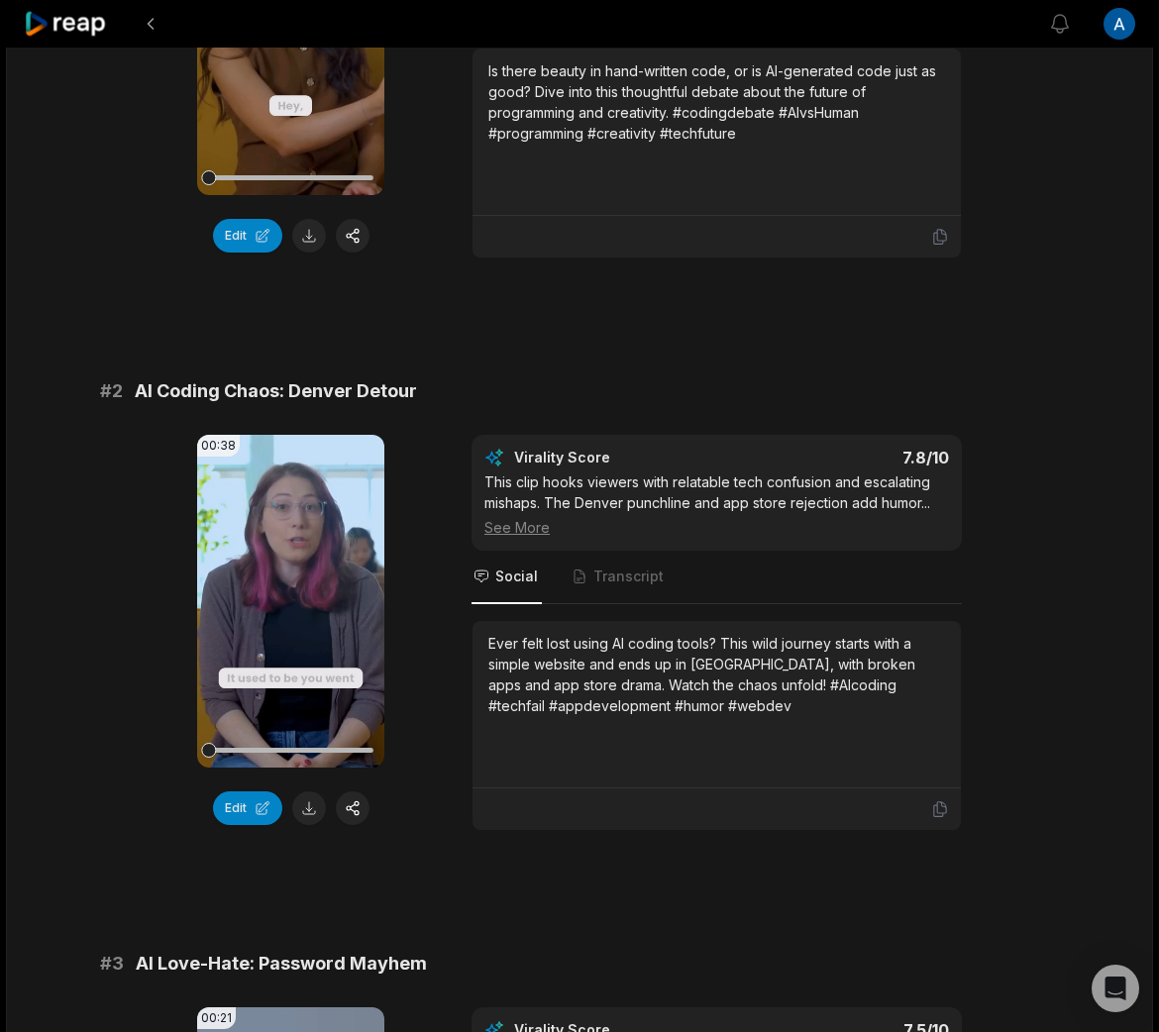
scroll to position [436, 0]
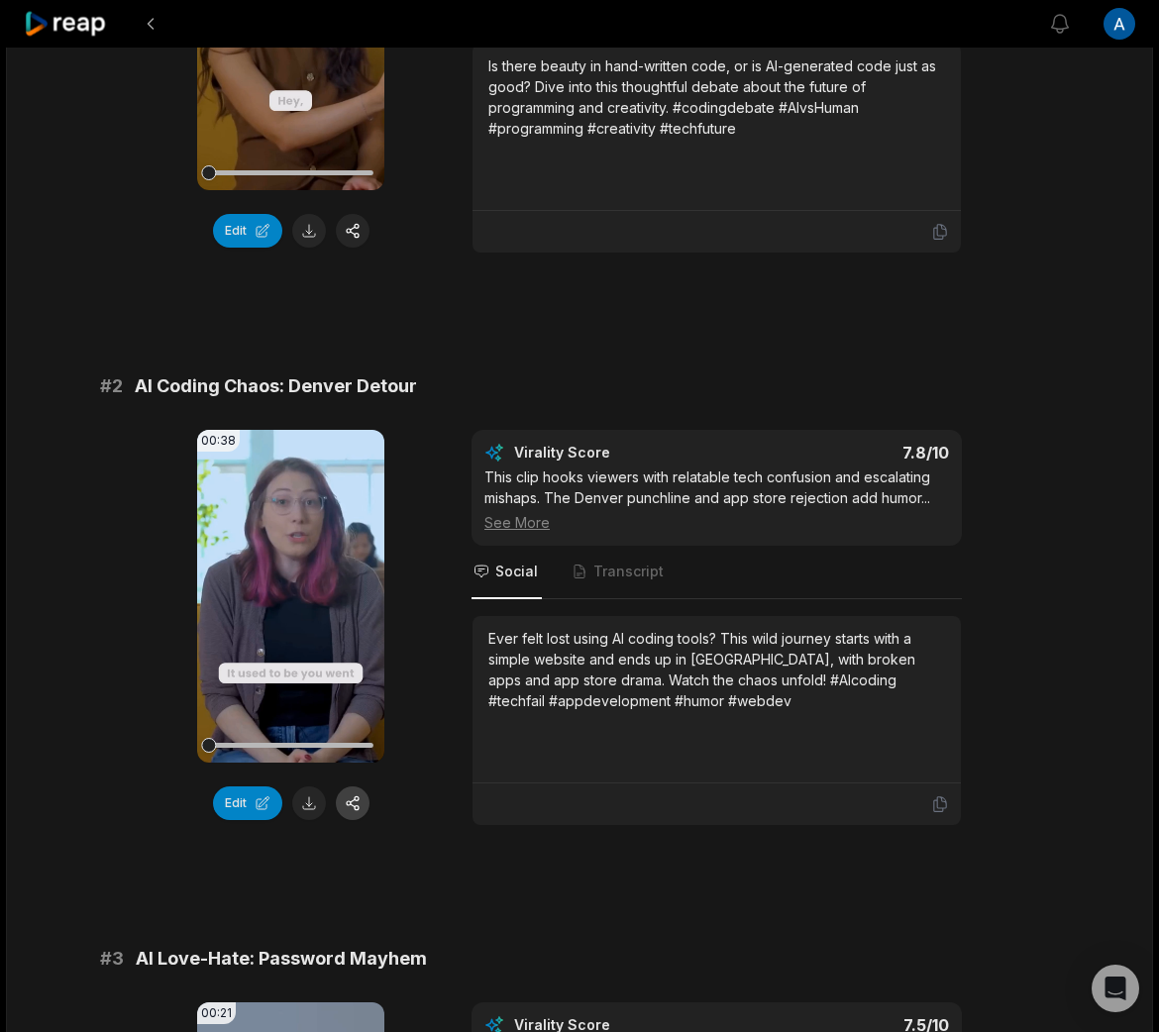
click at [348, 802] on button "button" at bounding box center [353, 803] width 34 height 34
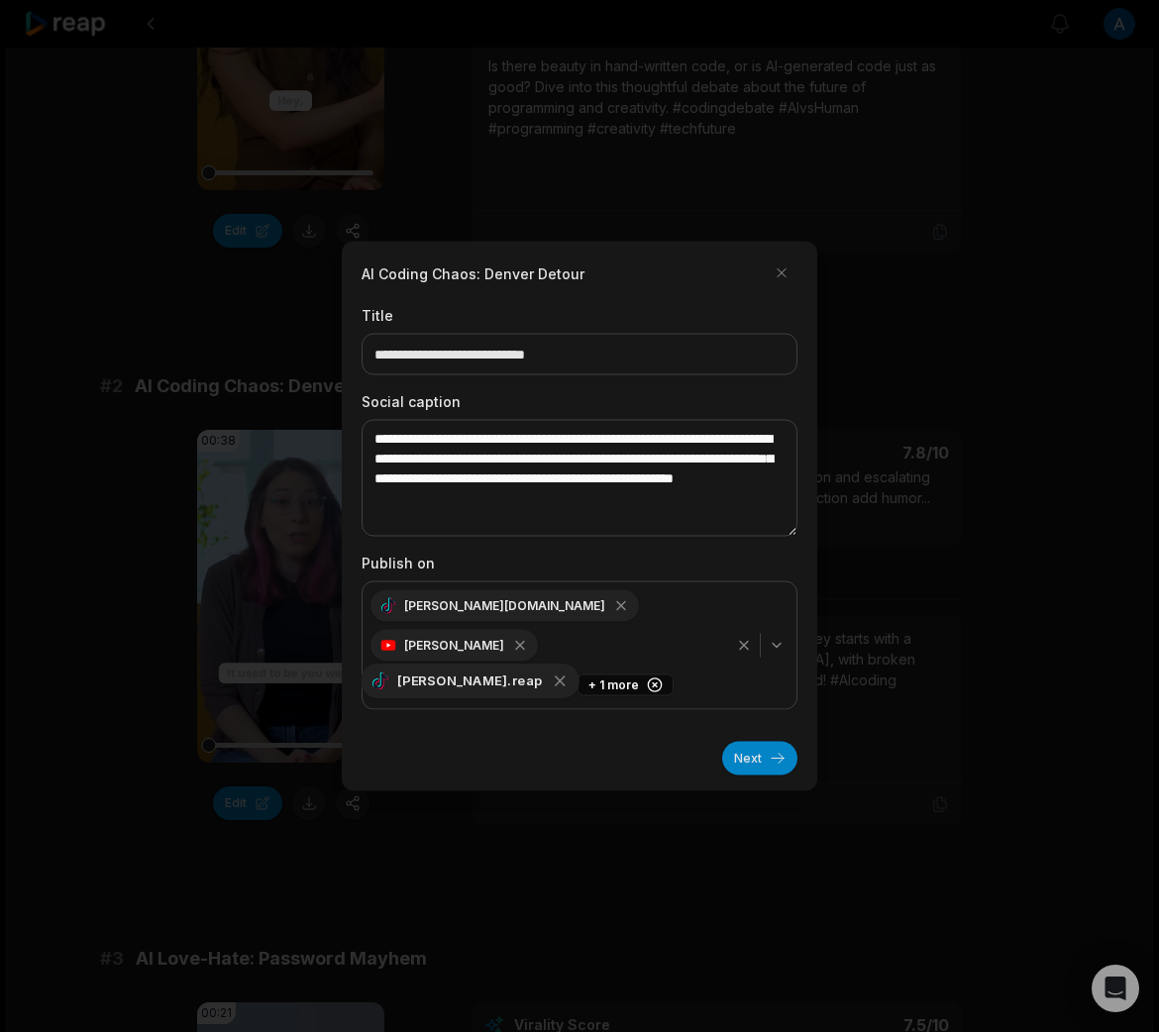
click at [556, 676] on icon "button" at bounding box center [560, 680] width 9 height 9
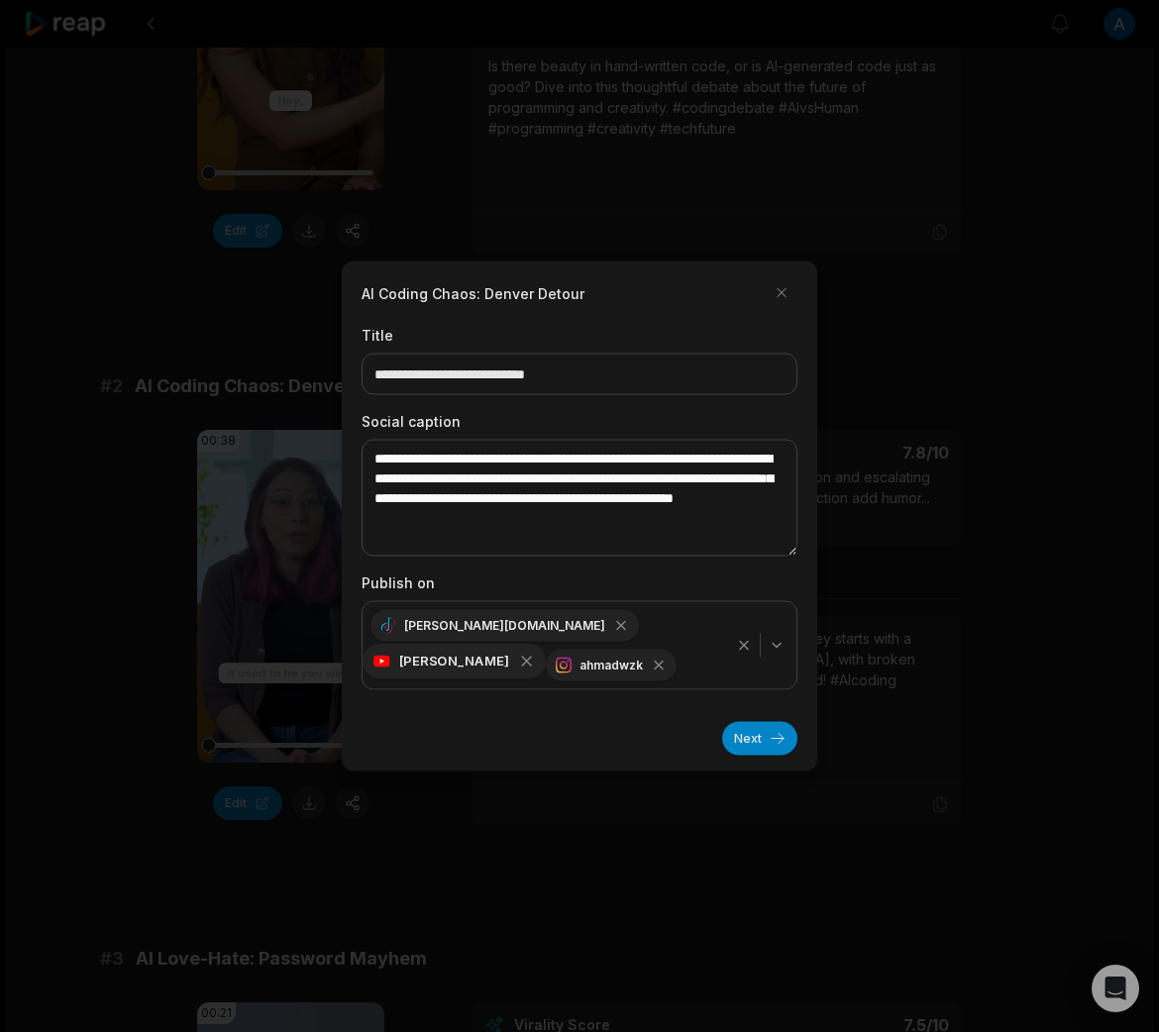
click at [536, 653] on icon "button" at bounding box center [527, 662] width 18 height 18
click at [492, 657] on icon "button" at bounding box center [487, 661] width 9 height 9
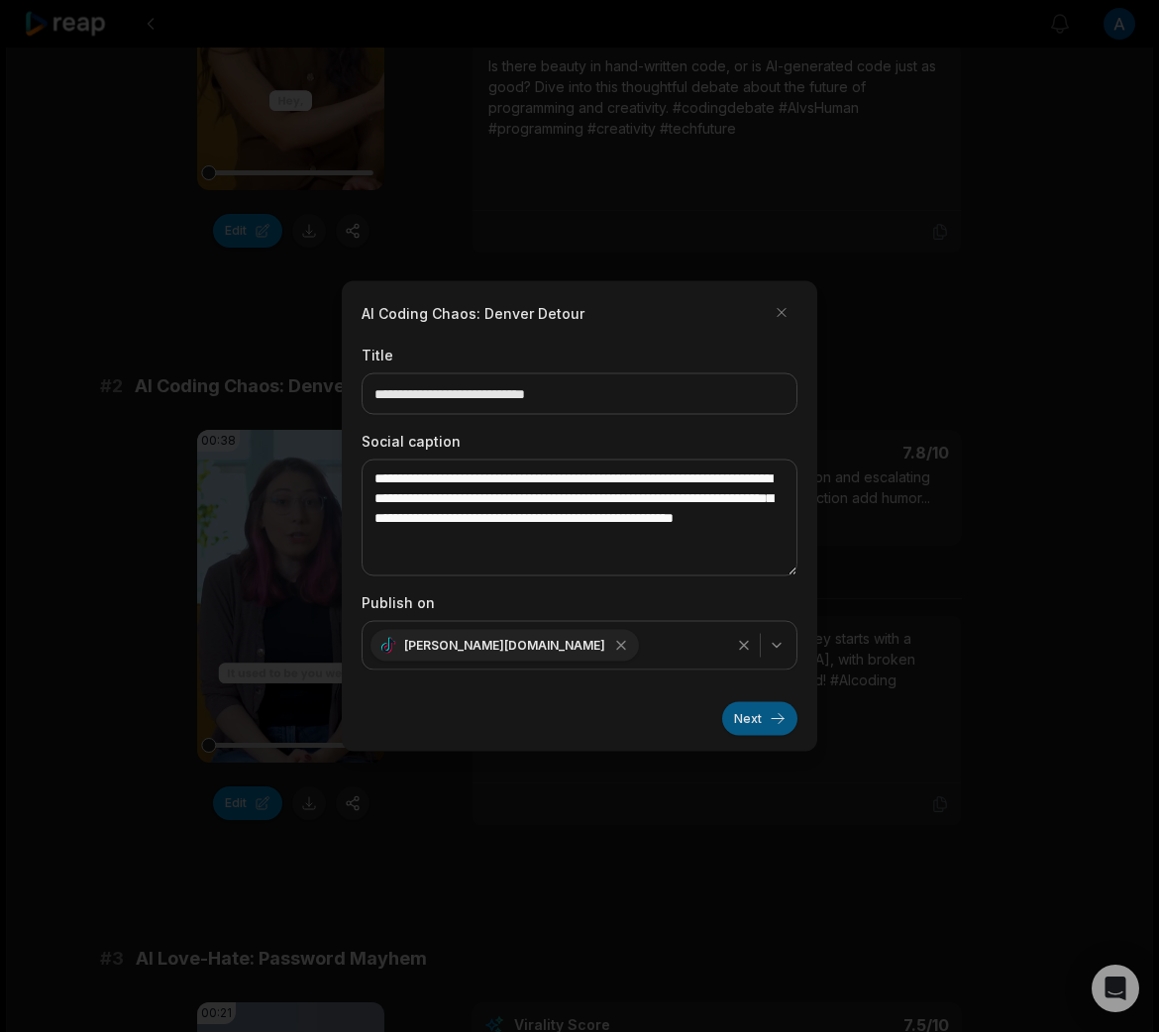
click at [773, 722] on button "Next" at bounding box center [759, 719] width 75 height 34
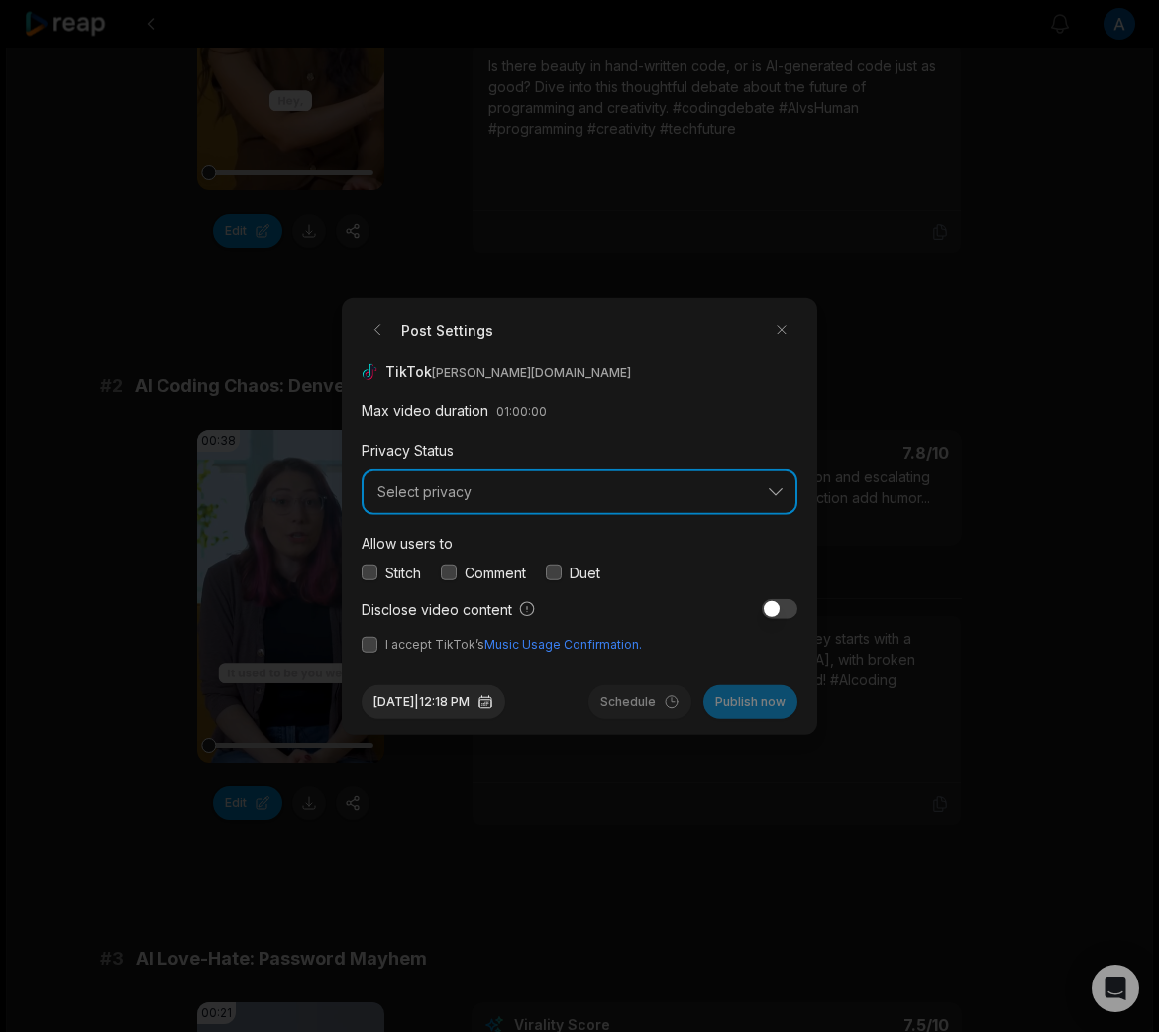
click at [461, 483] on span "Select privacy" at bounding box center [565, 492] width 376 height 18
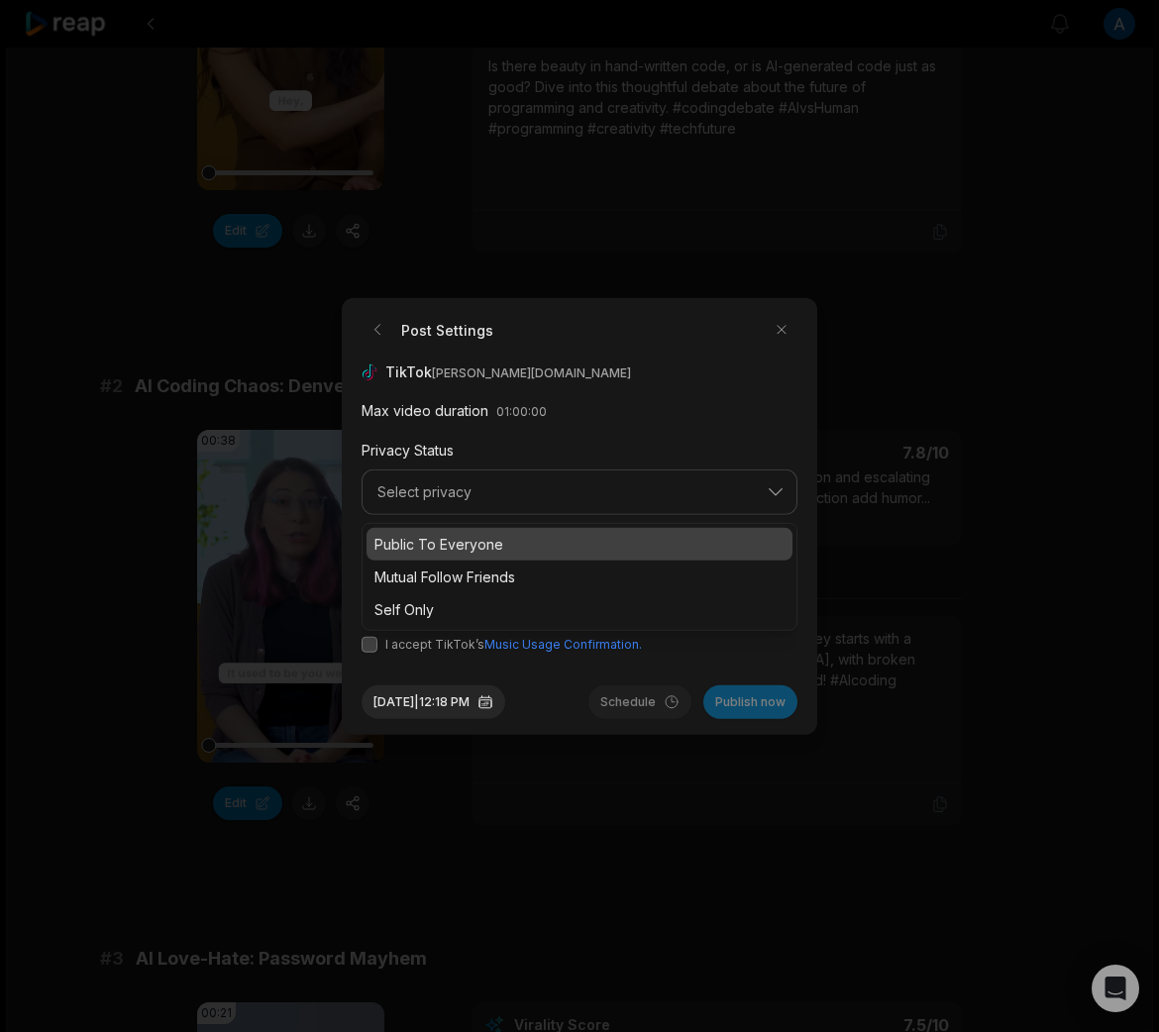
click at [410, 545] on p "Public To Everyone" at bounding box center [579, 543] width 410 height 21
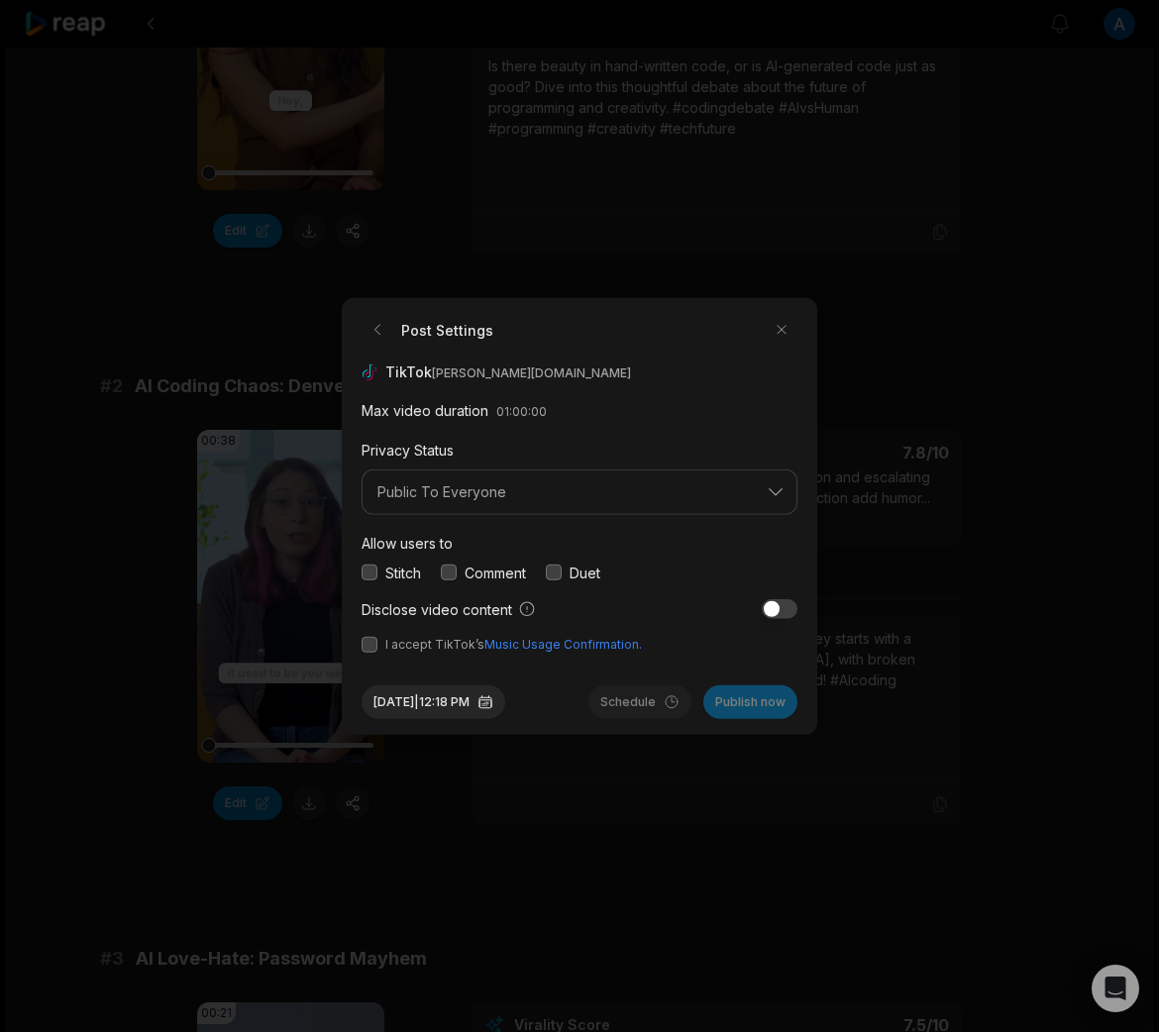
click at [361, 646] on button "button" at bounding box center [369, 644] width 16 height 16
click at [748, 700] on button "Publish now" at bounding box center [750, 701] width 94 height 34
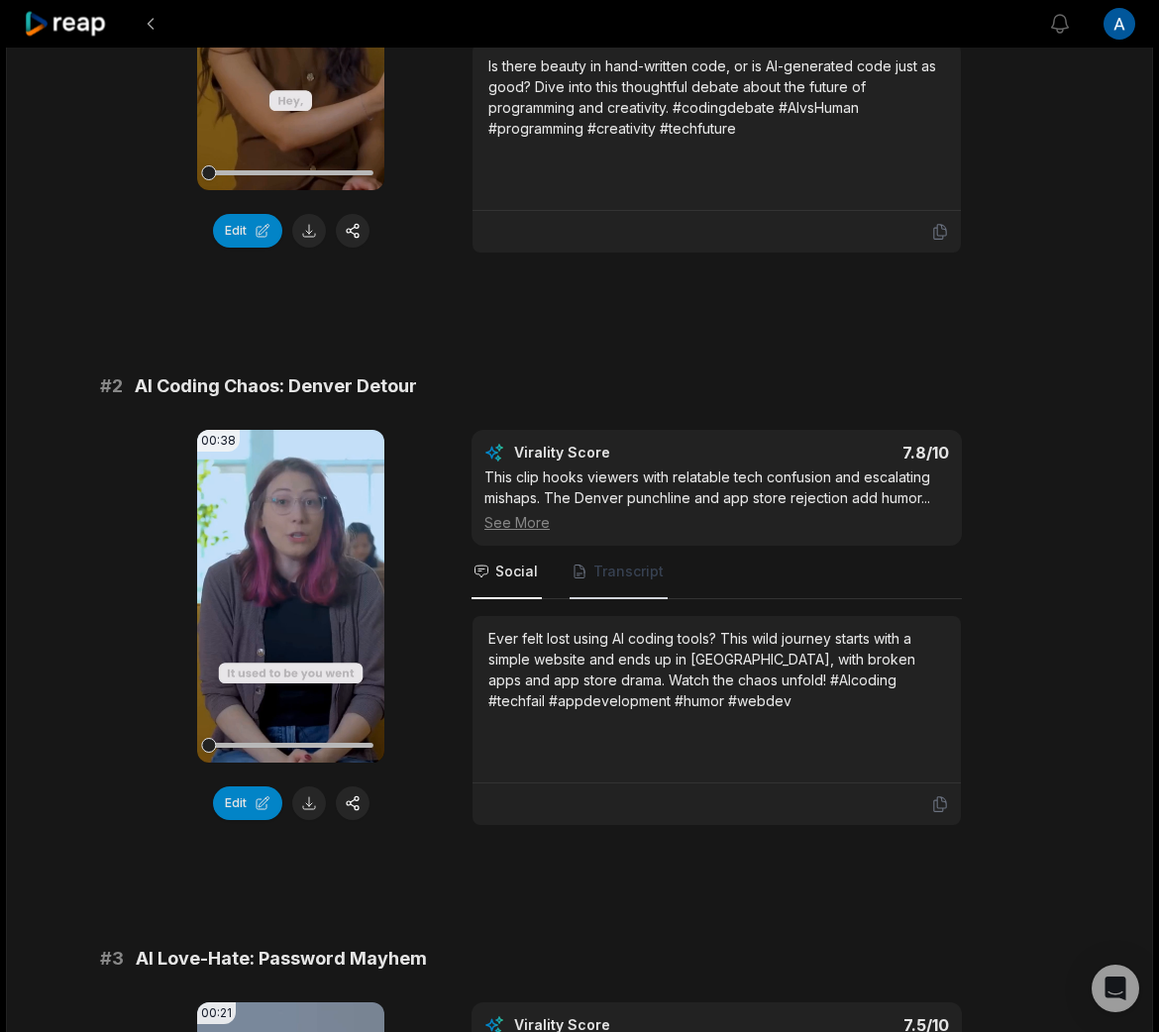
click at [608, 569] on span "Transcript" at bounding box center [628, 572] width 70 height 20
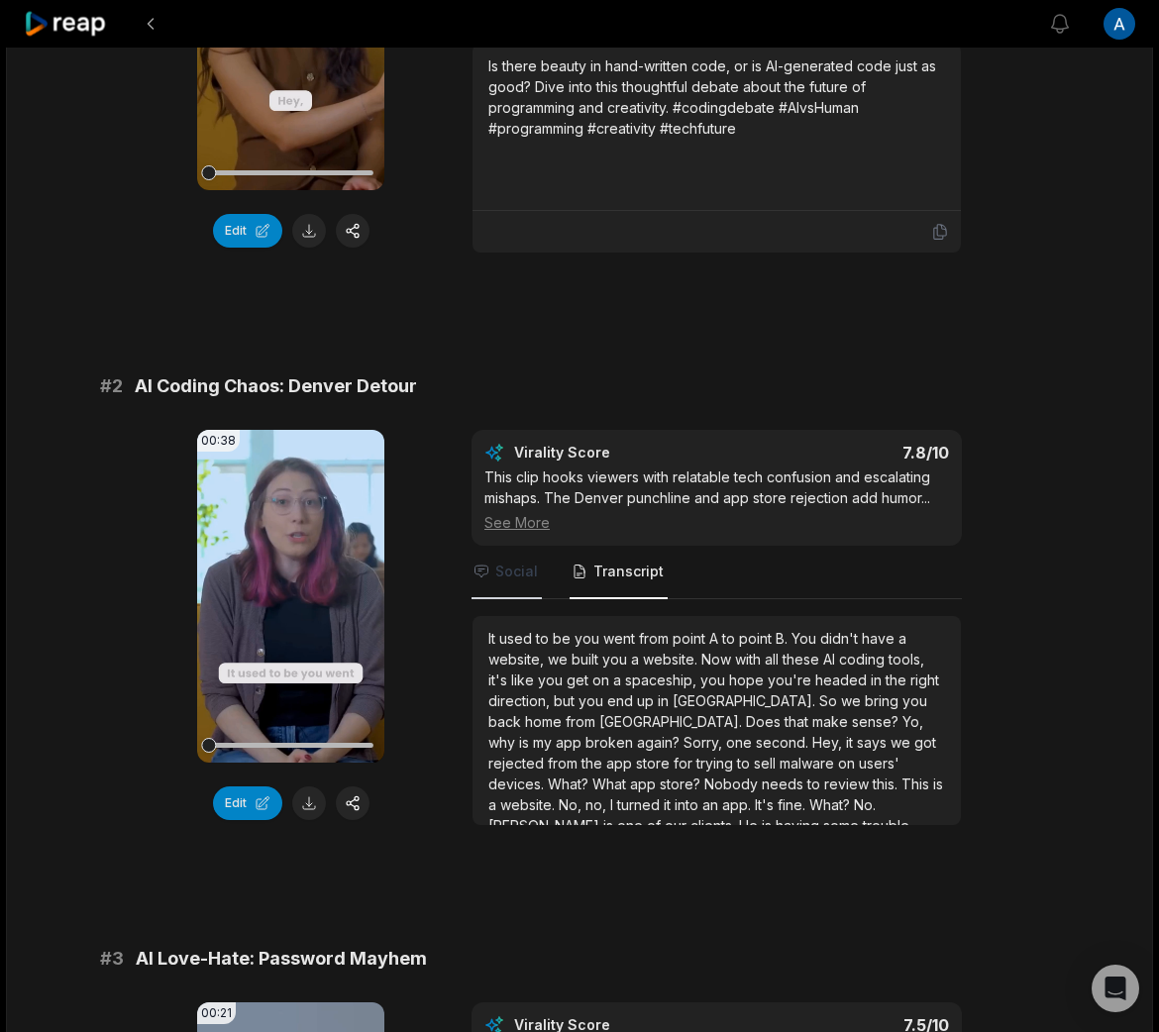
click at [513, 569] on span "Social" at bounding box center [516, 572] width 43 height 20
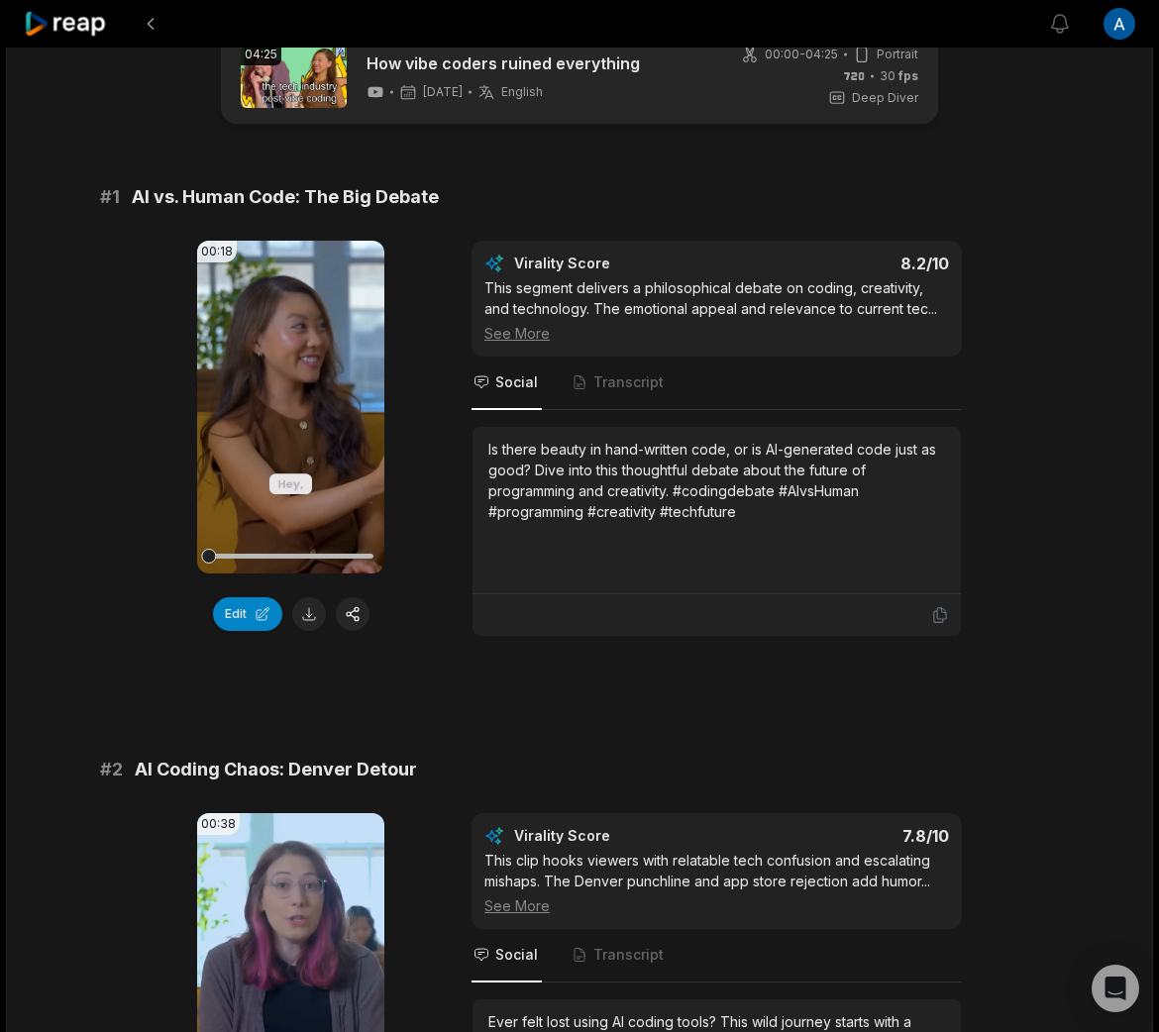
scroll to position [0, 0]
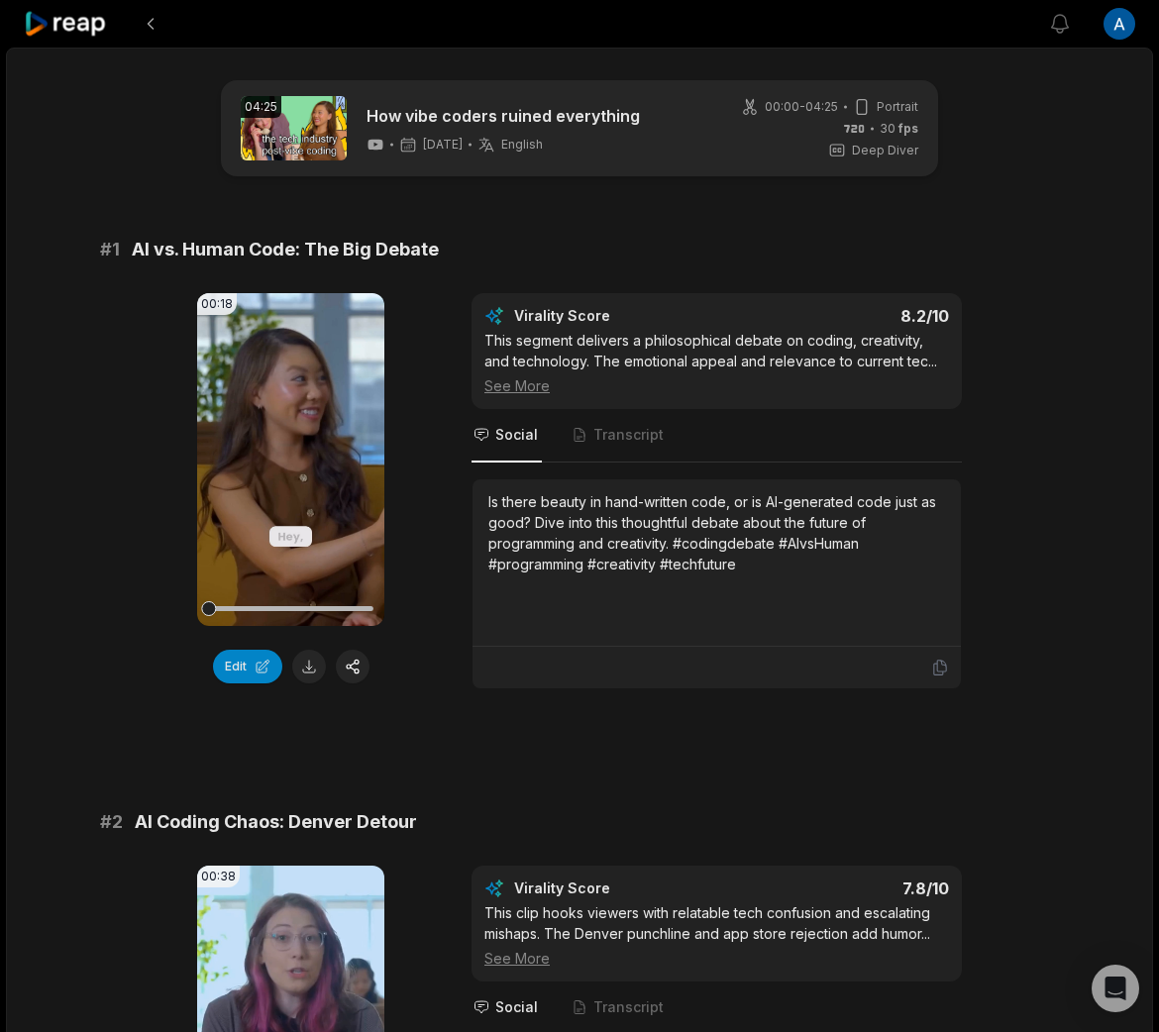
click at [80, 30] on icon at bounding box center [66, 24] width 84 height 27
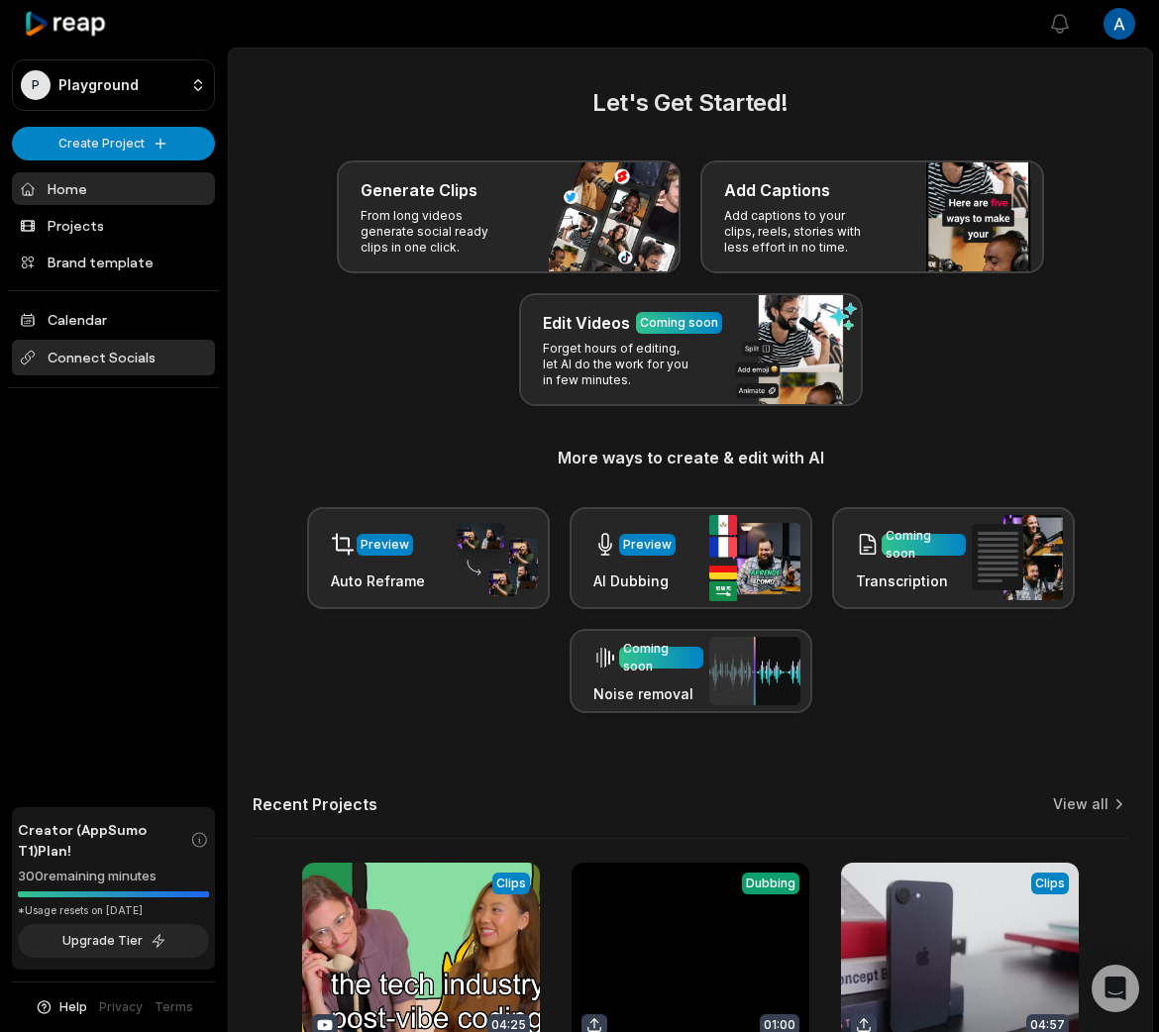
click at [152, 350] on span "Connect Socials" at bounding box center [113, 358] width 203 height 36
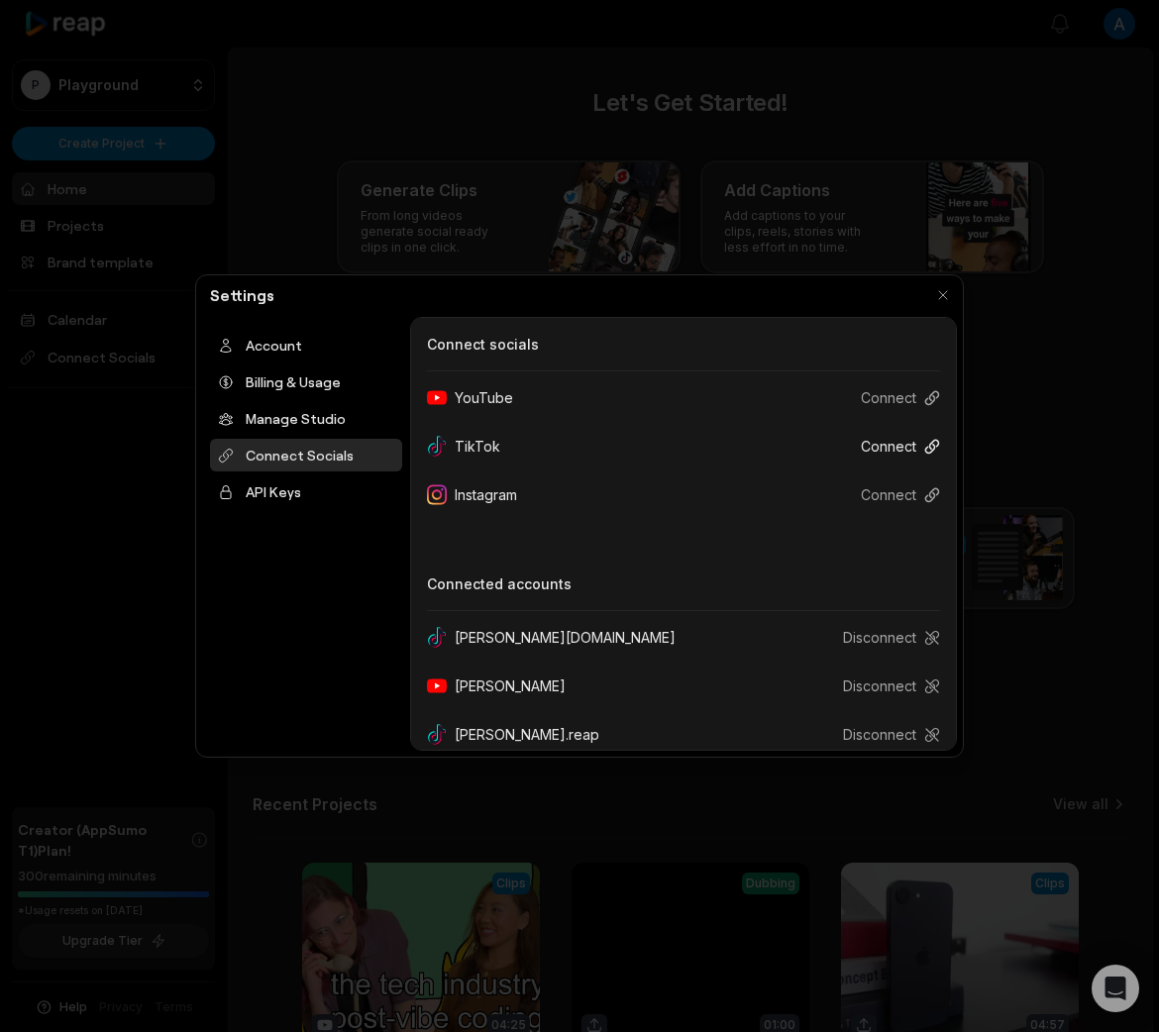
click at [896, 446] on button "Connect" at bounding box center [892, 446] width 95 height 37
